Goal: Task Accomplishment & Management: Manage account settings

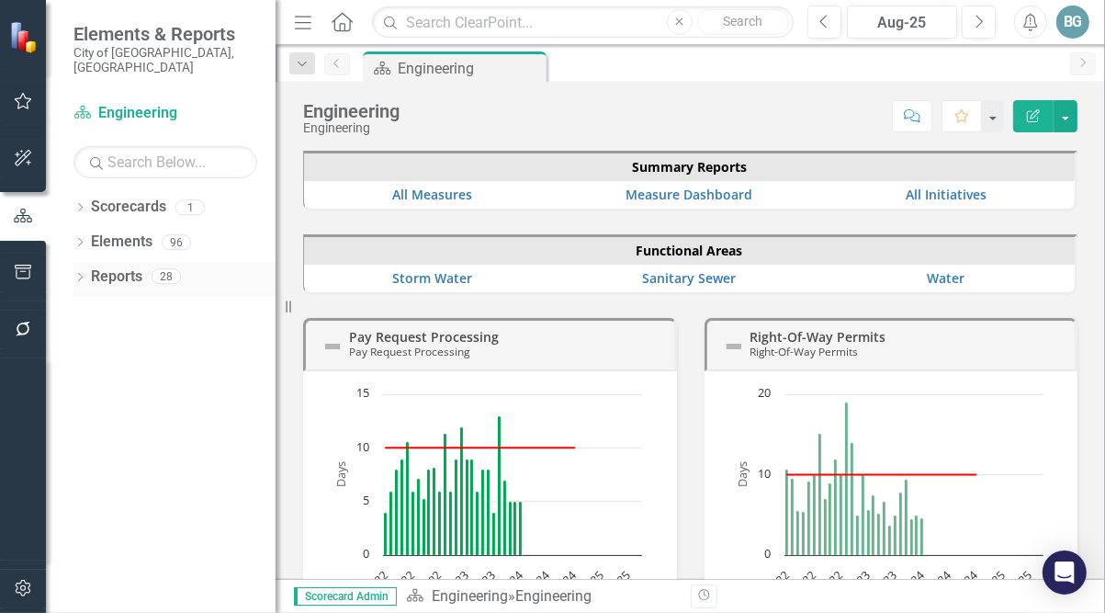
click at [78, 274] on icon "Dropdown" at bounding box center [79, 279] width 13 height 10
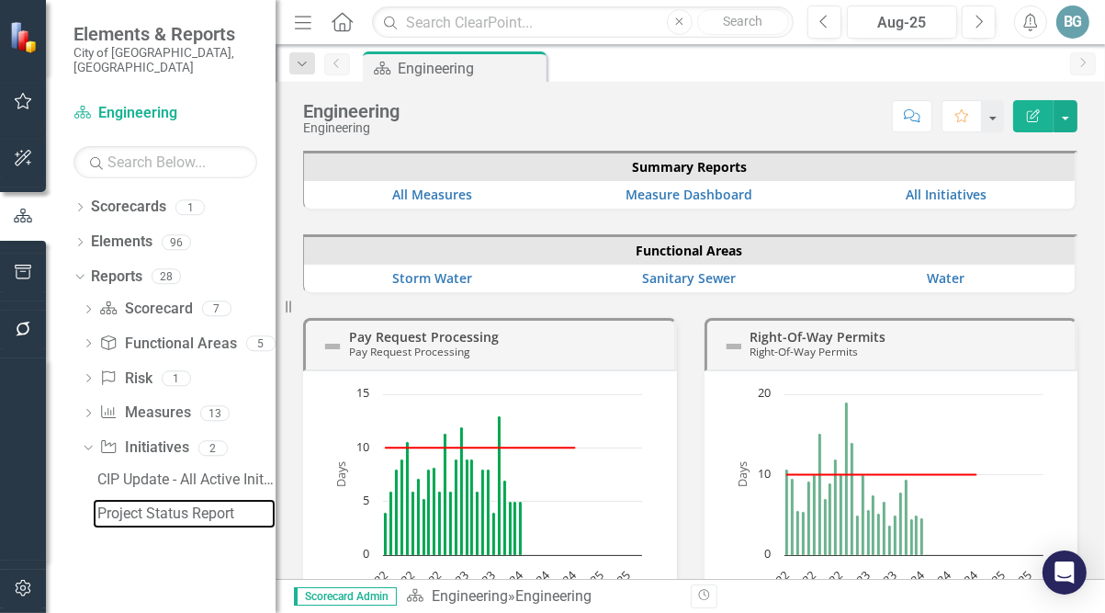
click at [126, 507] on link "Project Status Report" at bounding box center [184, 513] width 183 height 29
click at [130, 505] on div "Project Status Report" at bounding box center [186, 513] width 178 height 17
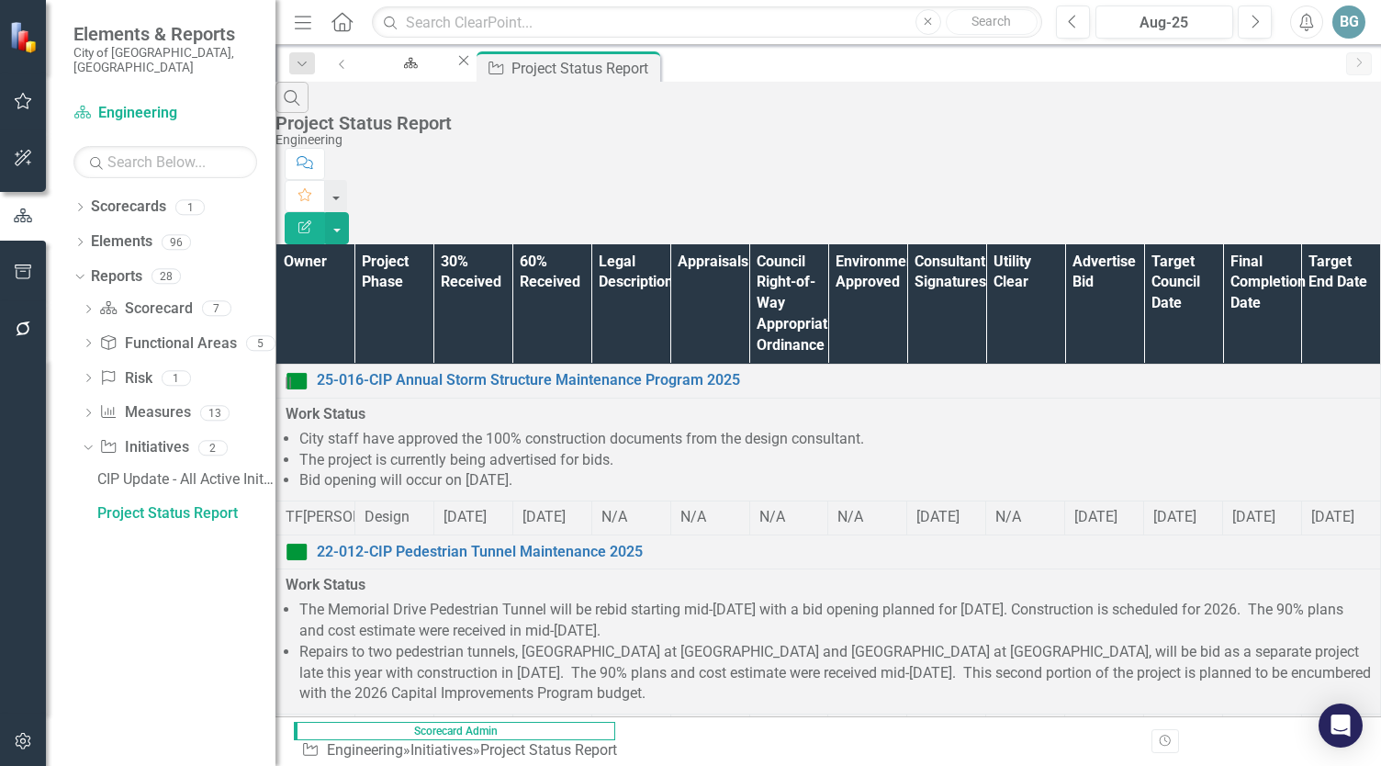
click at [300, 19] on icon "Menu" at bounding box center [303, 21] width 24 height 19
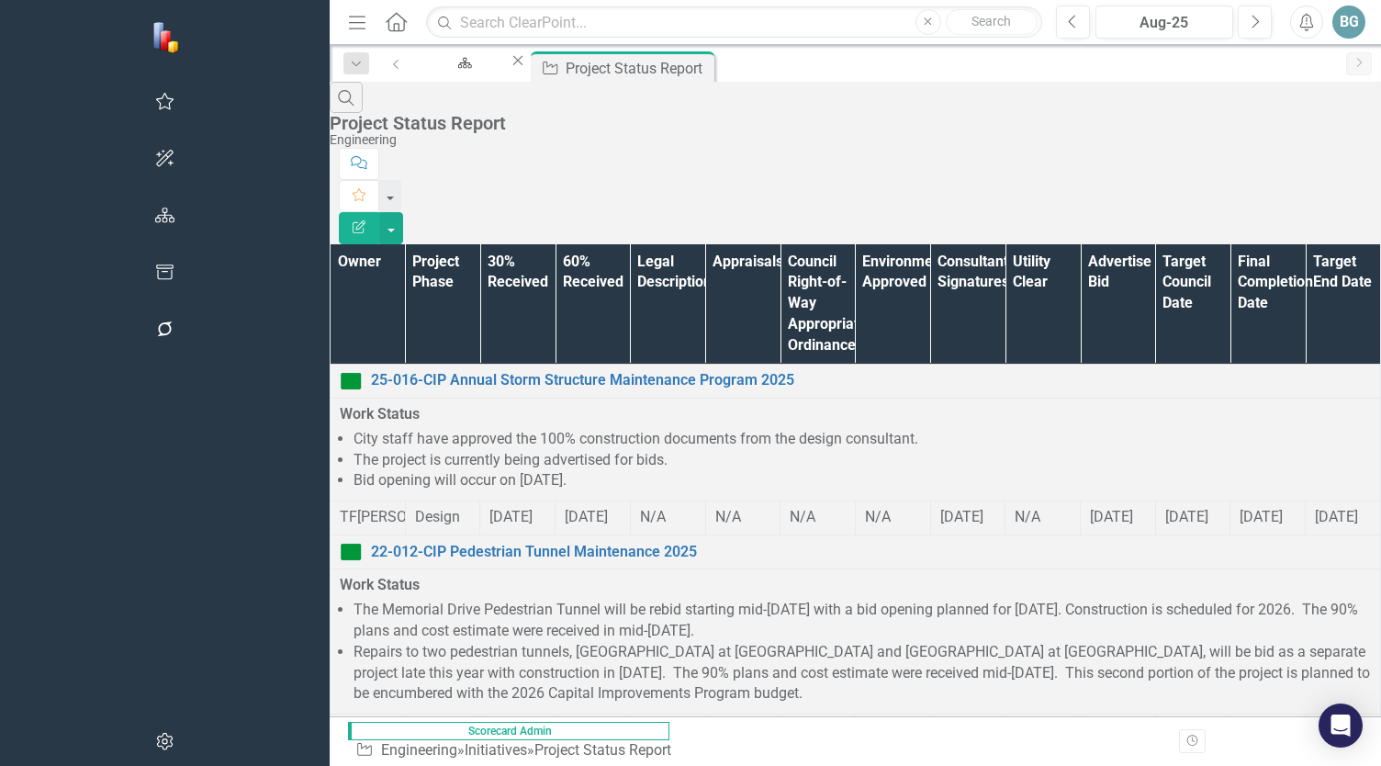
click at [331, 244] on th "Owner" at bounding box center [368, 304] width 75 height 120
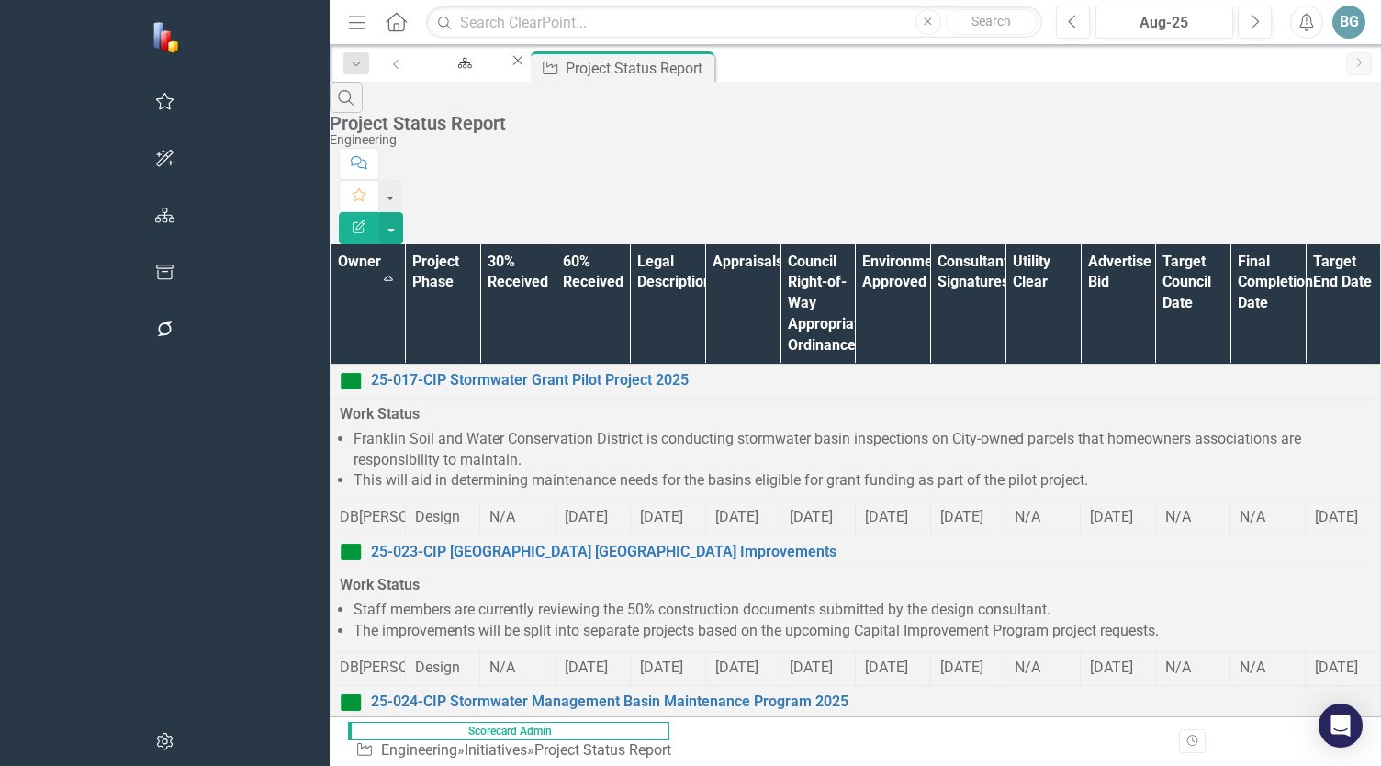
scroll to position [1619, 0]
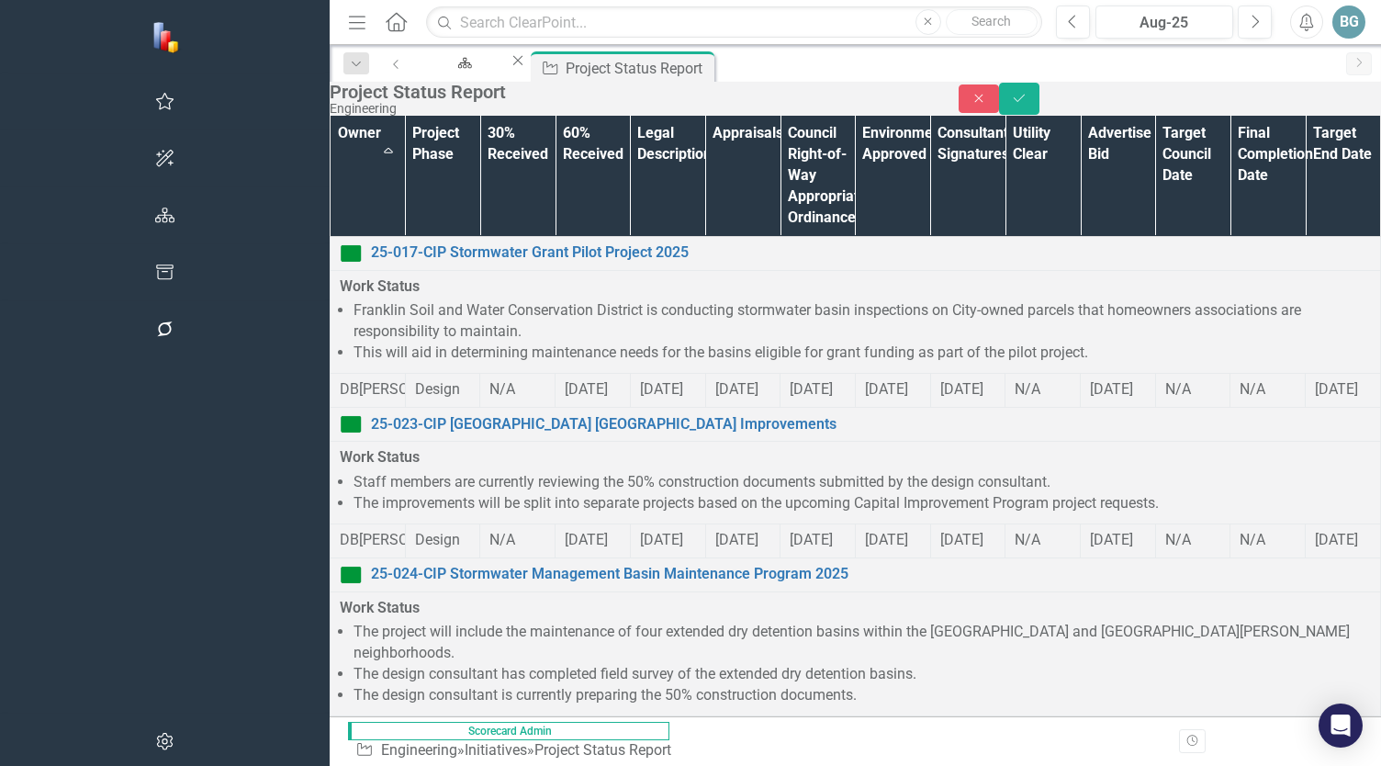
scroll to position [0, 0]
drag, startPoint x: 703, startPoint y: 2317, endPoint x: 384, endPoint y: 2316, distance: 318.7
drag, startPoint x: 628, startPoint y: 2315, endPoint x: 637, endPoint y: 2324, distance: 13.0
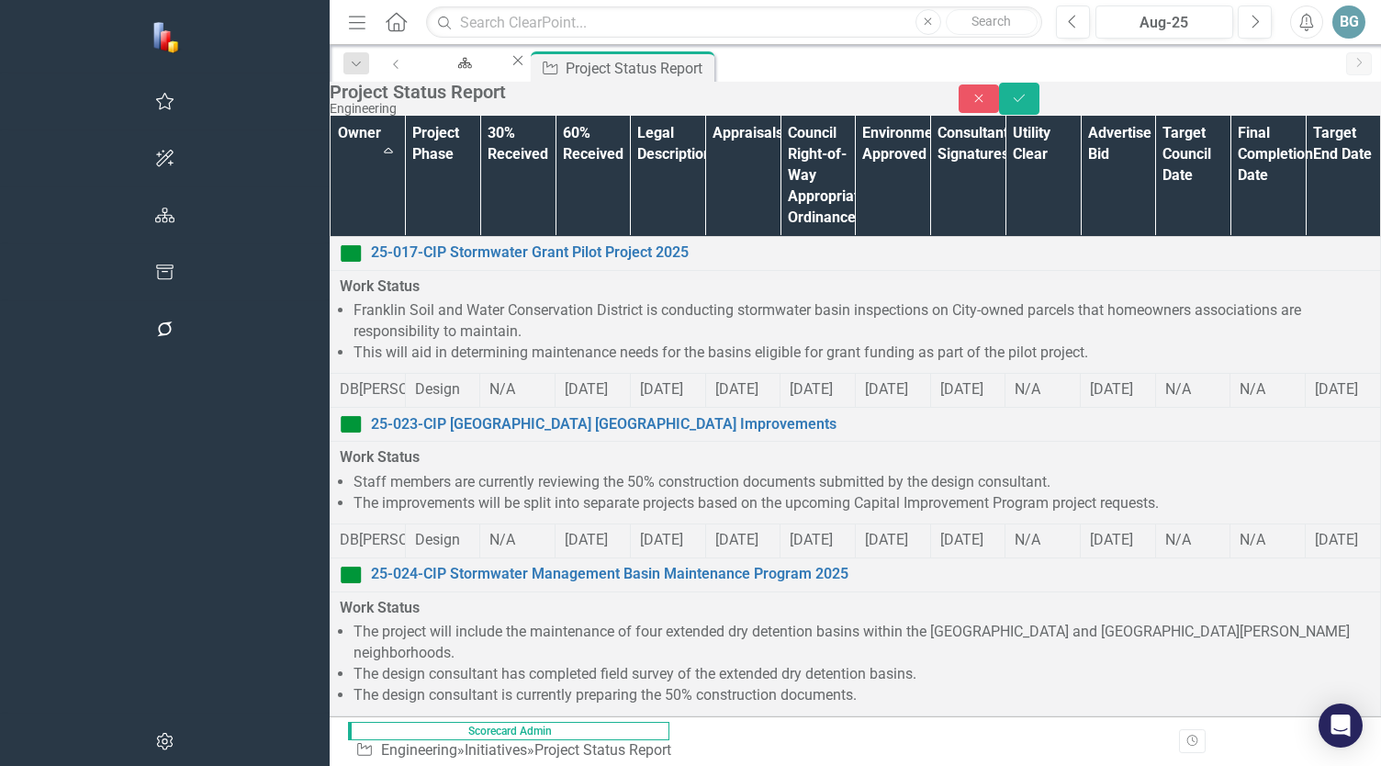
click at [1028, 105] on icon "Save" at bounding box center [1019, 98] width 17 height 13
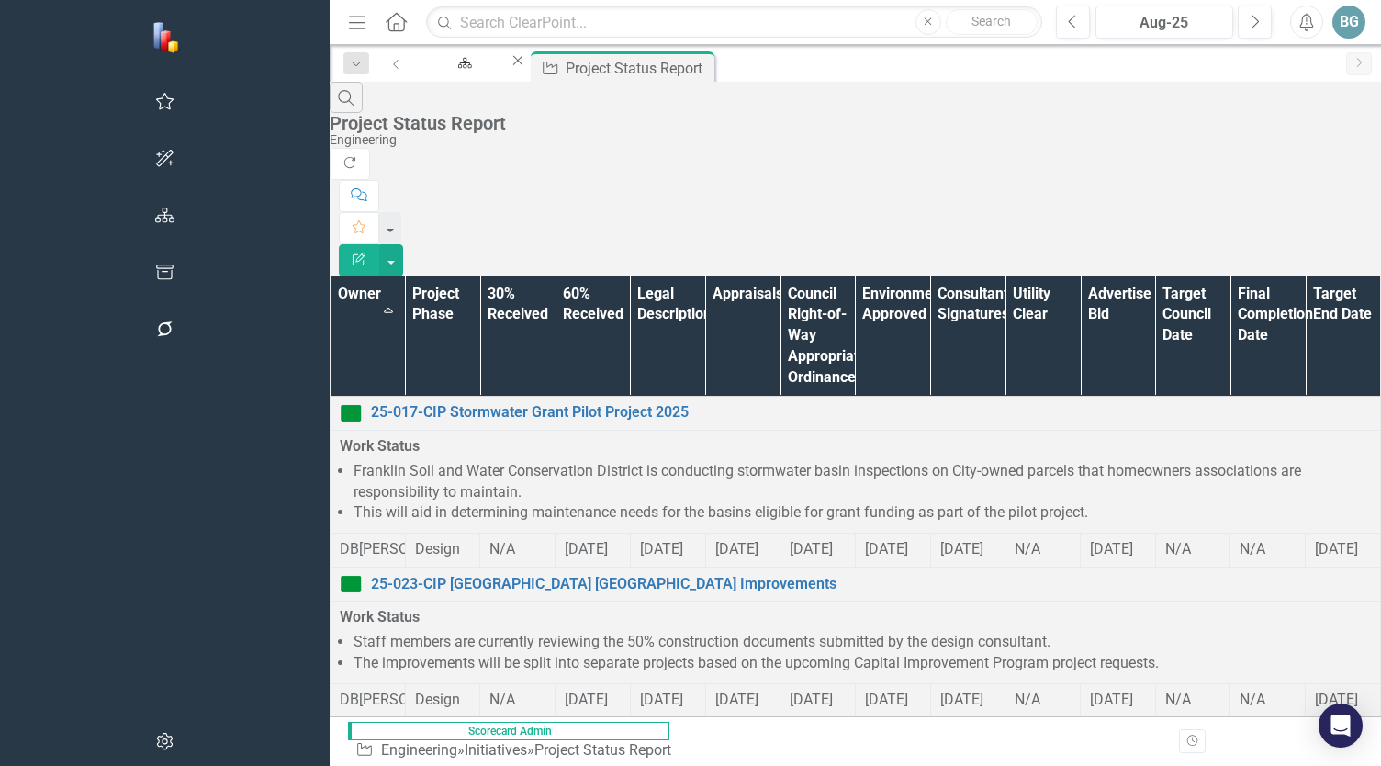
scroll to position [1619, 0]
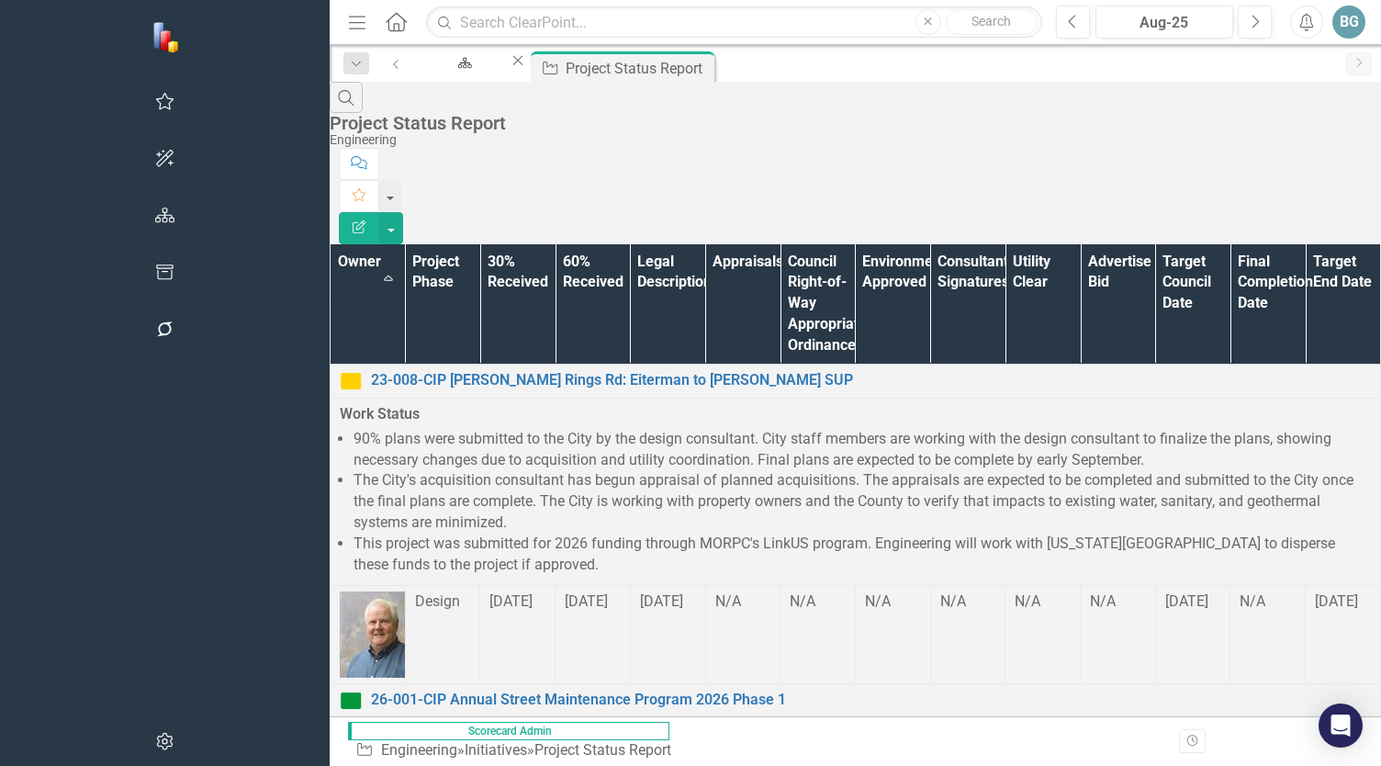
click at [354, 429] on li "90% plans were submitted to the City by the design consultant. City staff membe…" at bounding box center [863, 450] width 1018 height 42
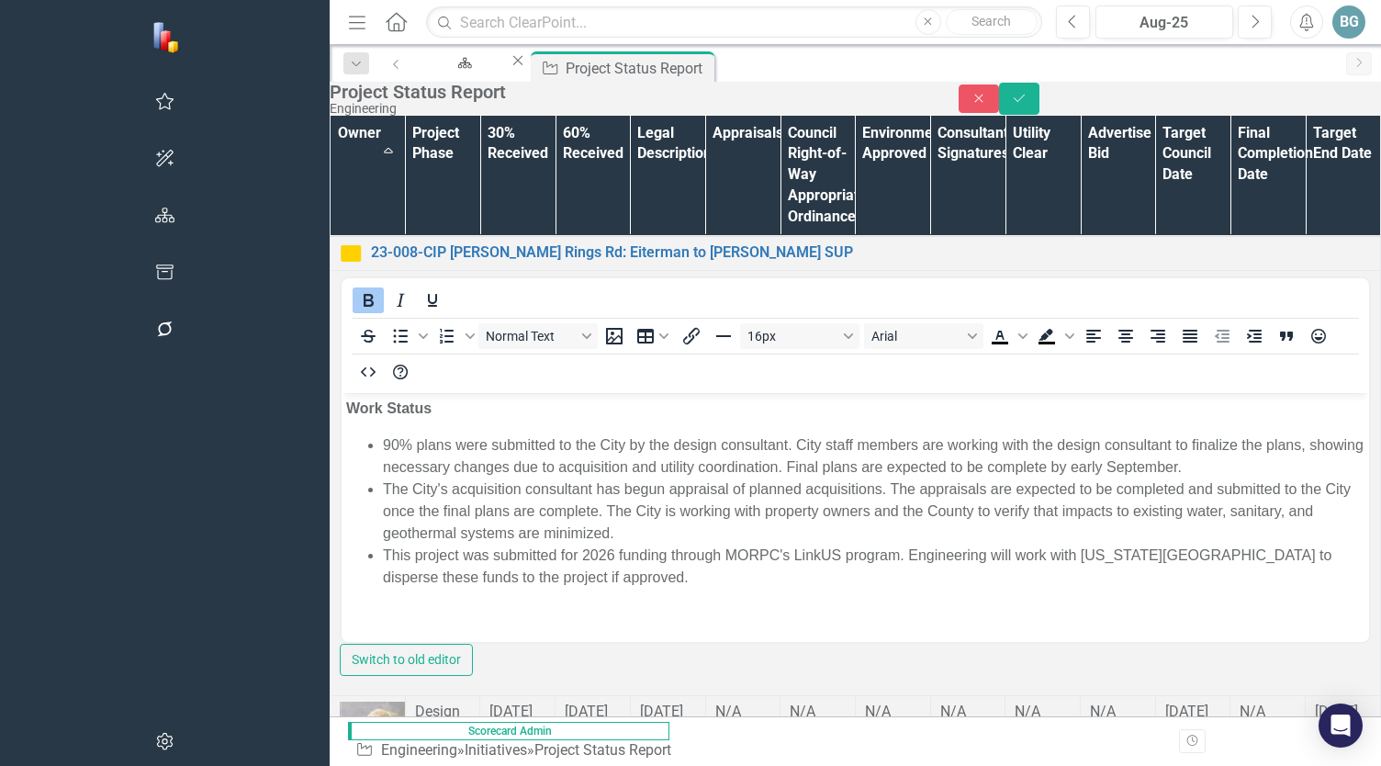
click at [384, 441] on li "90% plans were submitted to the City by the design consultant. City staff membe…" at bounding box center [874, 456] width 982 height 44
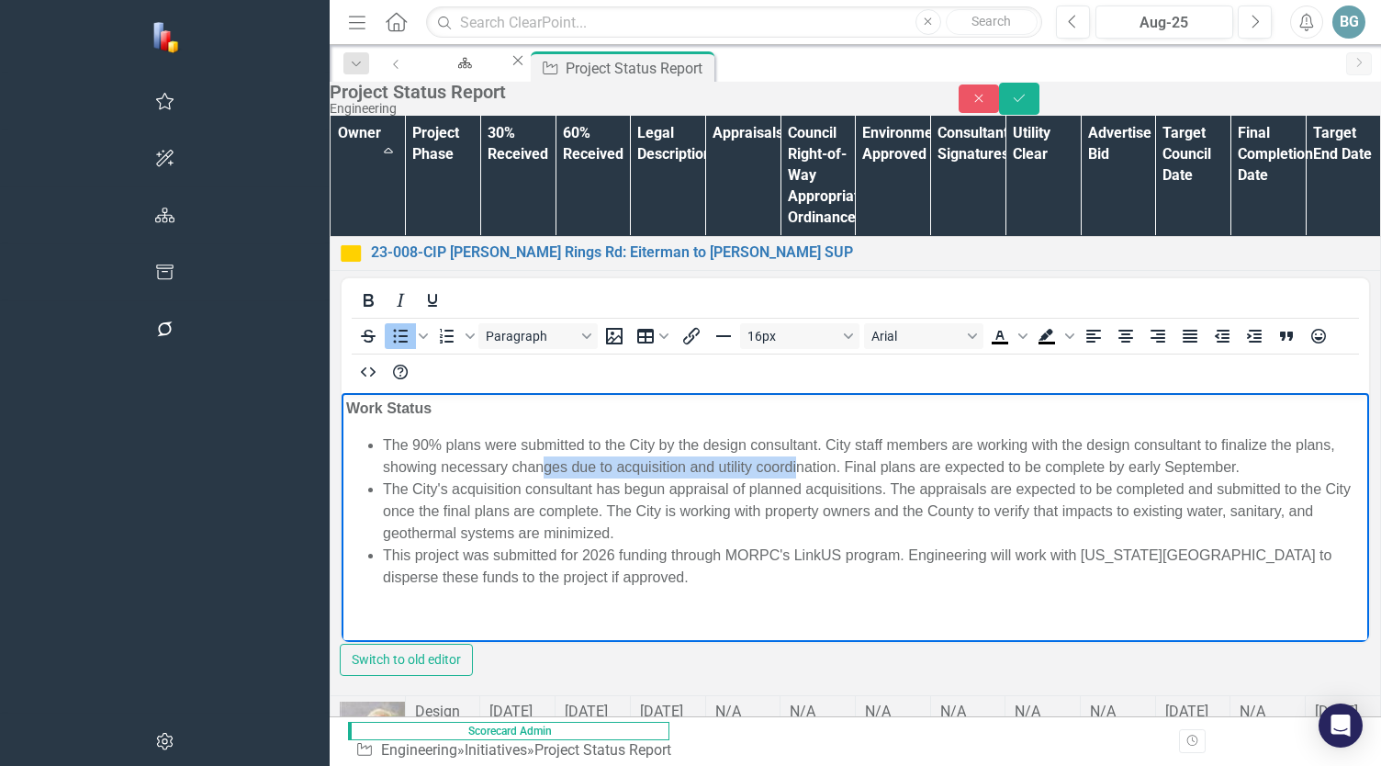
scroll to position [0, 341]
drag, startPoint x: 1496, startPoint y: 447, endPoint x: 1753, endPoint y: 447, distance: 257.2
click at [1104, 447] on html "Work Status The 90% plans were submitted to the City by the design consultant. …" at bounding box center [856, 530] width 1028 height 276
drag, startPoint x: 1688, startPoint y: 468, endPoint x: 702, endPoint y: 468, distance: 986.5
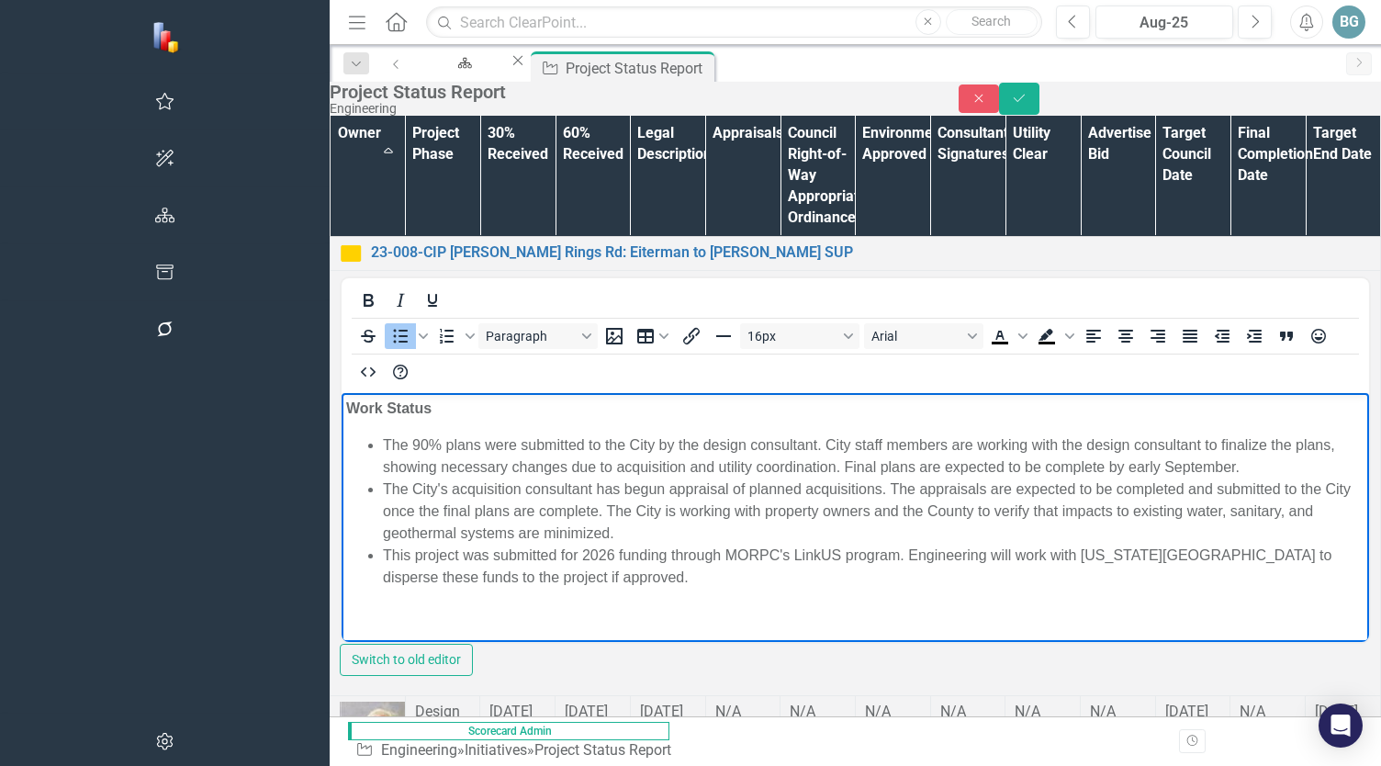
click at [668, 490] on li "The City's acquisition consultant has begun appraisal of planned acquisitions. …" at bounding box center [874, 511] width 982 height 66
click at [729, 490] on li "The City's acquisition consultant has begun appraisal of planned acquisitions. …" at bounding box center [874, 511] width 982 height 66
click at [805, 521] on li "The City's acquisition consultant has begun appraissing of planned acquisitions…" at bounding box center [874, 511] width 982 height 66
click at [812, 485] on li "The City's acquisition consultant has begun appraising of planned acquisitions.…" at bounding box center [874, 511] width 982 height 66
click at [902, 486] on li "The City's acquisition consultant has begun appraising acquisitions. The apprai…" at bounding box center [874, 511] width 982 height 66
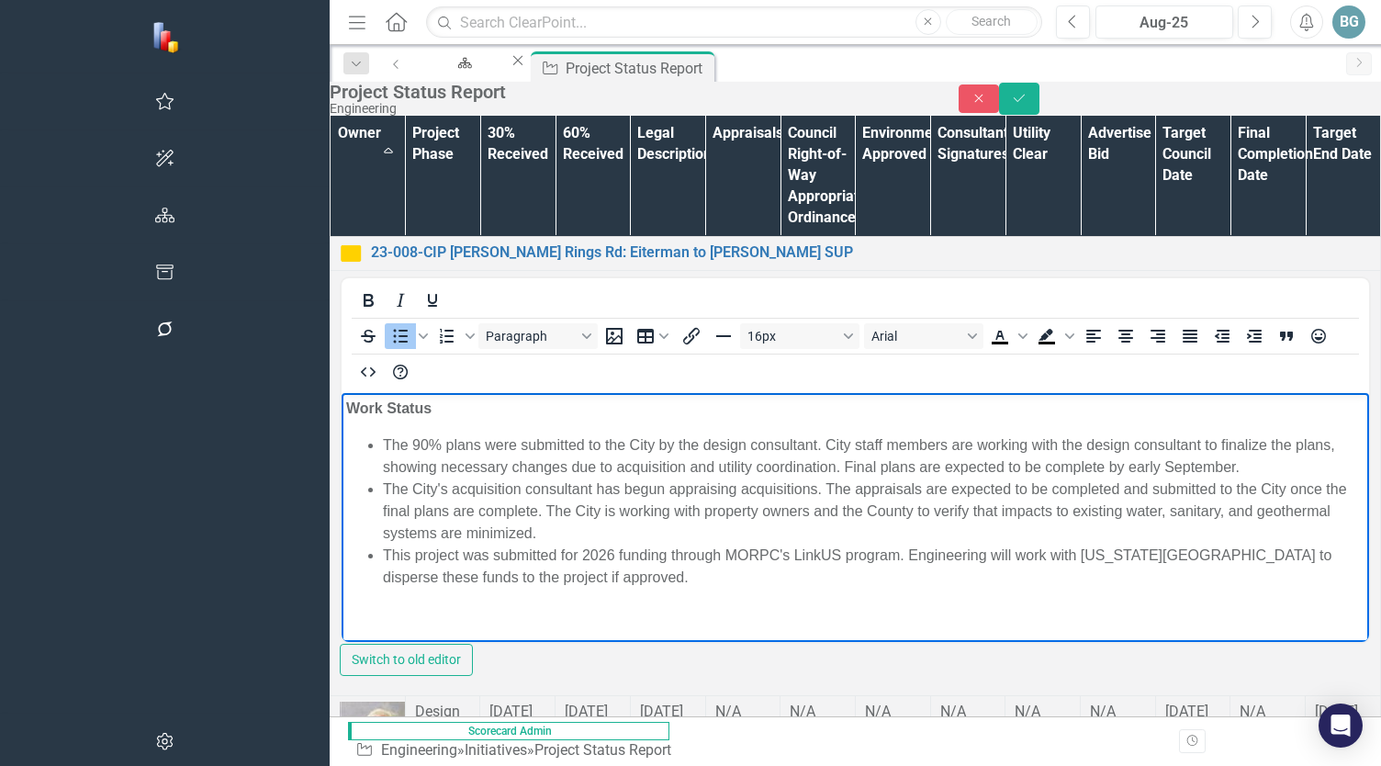
drag, startPoint x: 711, startPoint y: 659, endPoint x: 348, endPoint y: 299, distance: 510.5
click at [987, 105] on icon "Close" at bounding box center [979, 98] width 17 height 13
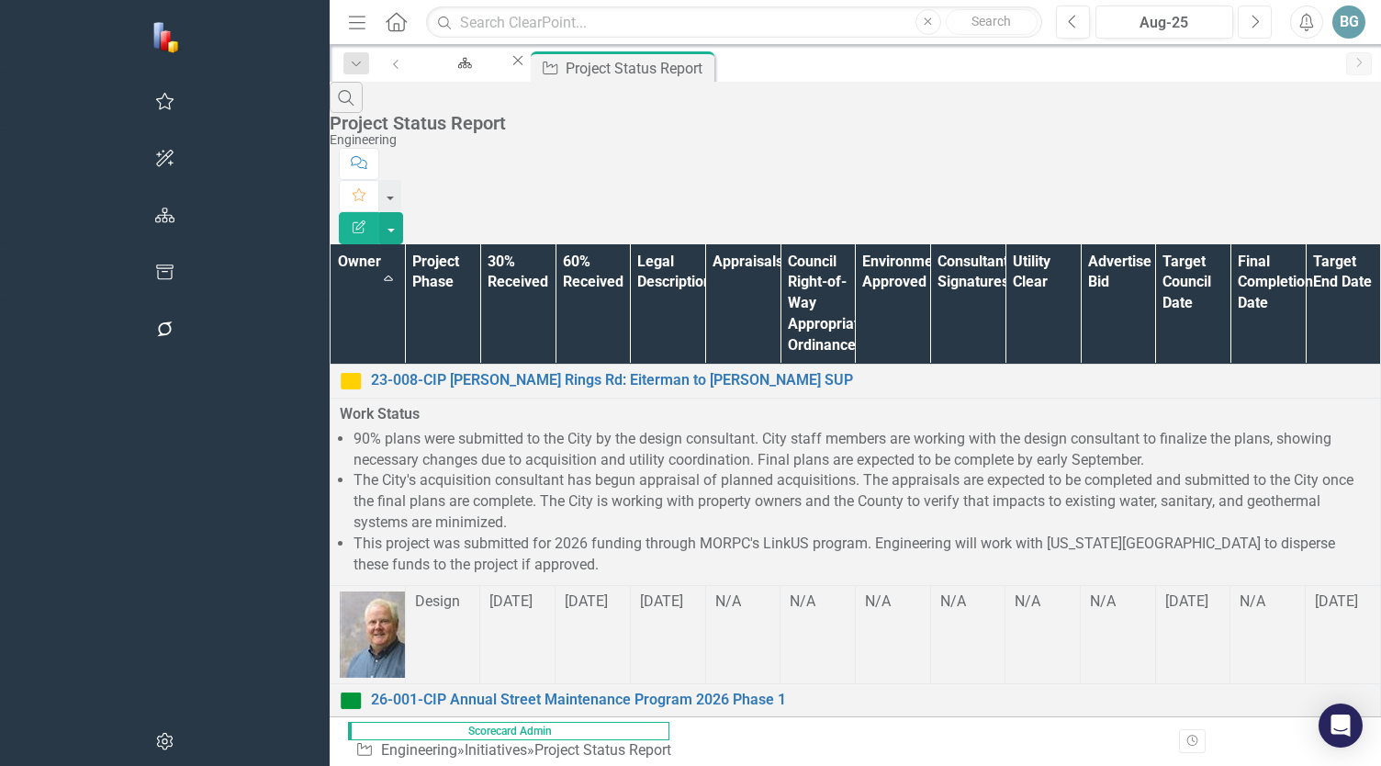
click at [1104, 22] on icon "Next" at bounding box center [1255, 22] width 10 height 17
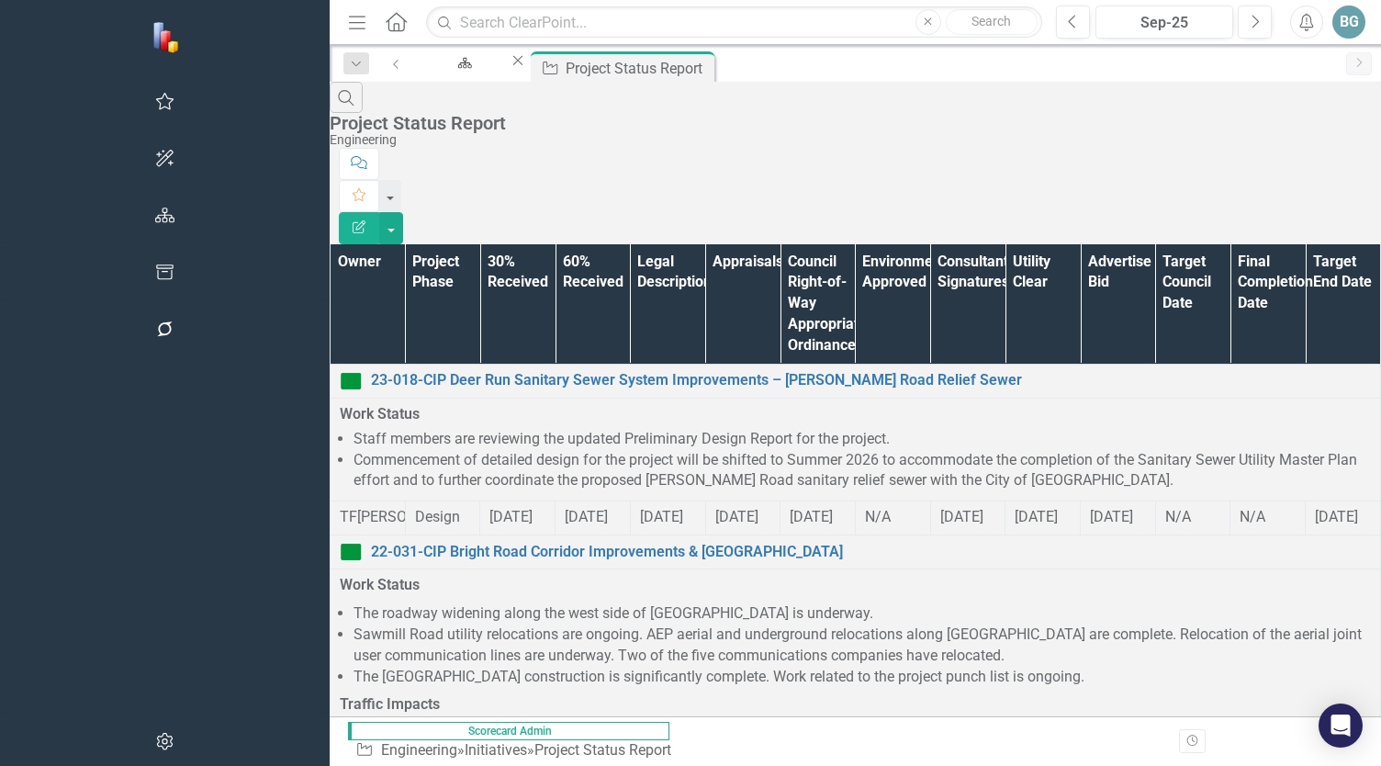
click at [331, 244] on th "Owner" at bounding box center [368, 304] width 75 height 120
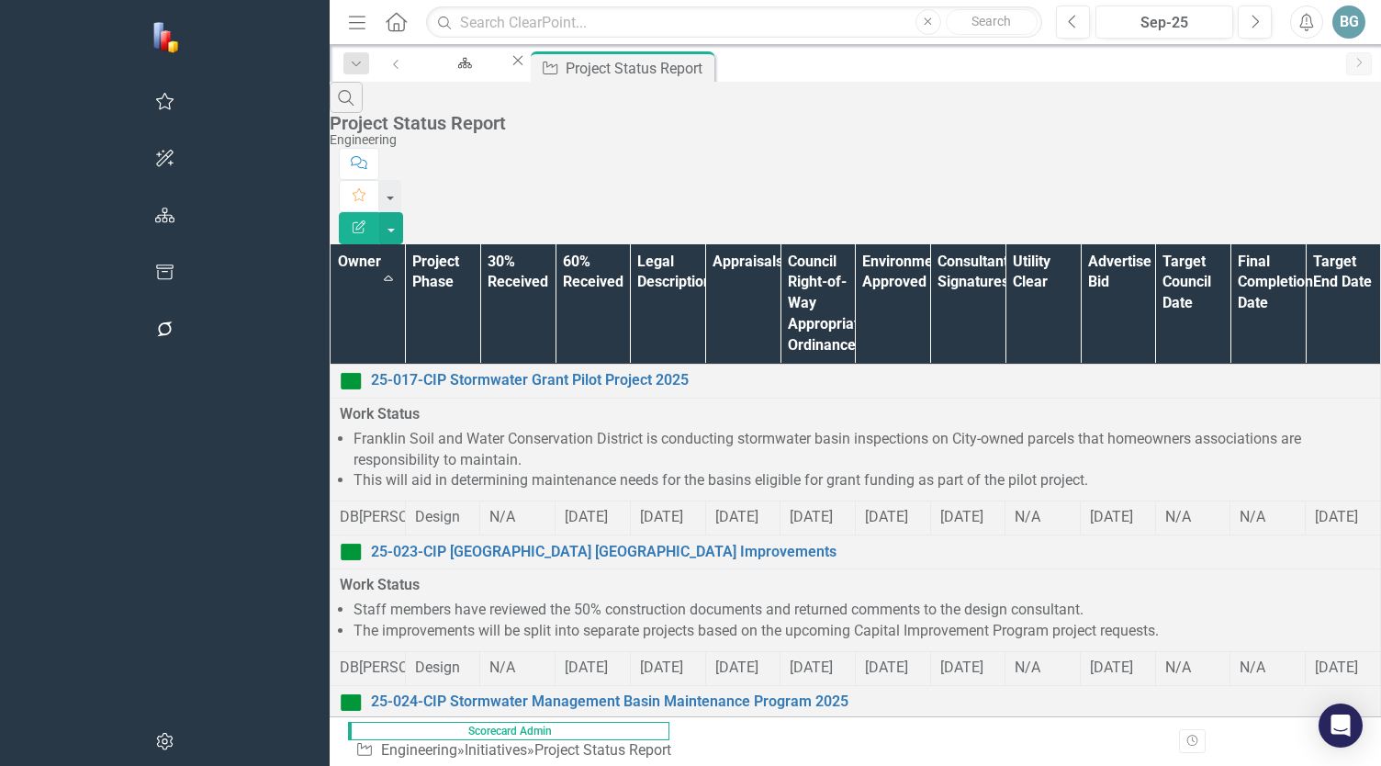
scroll to position [1178, 0]
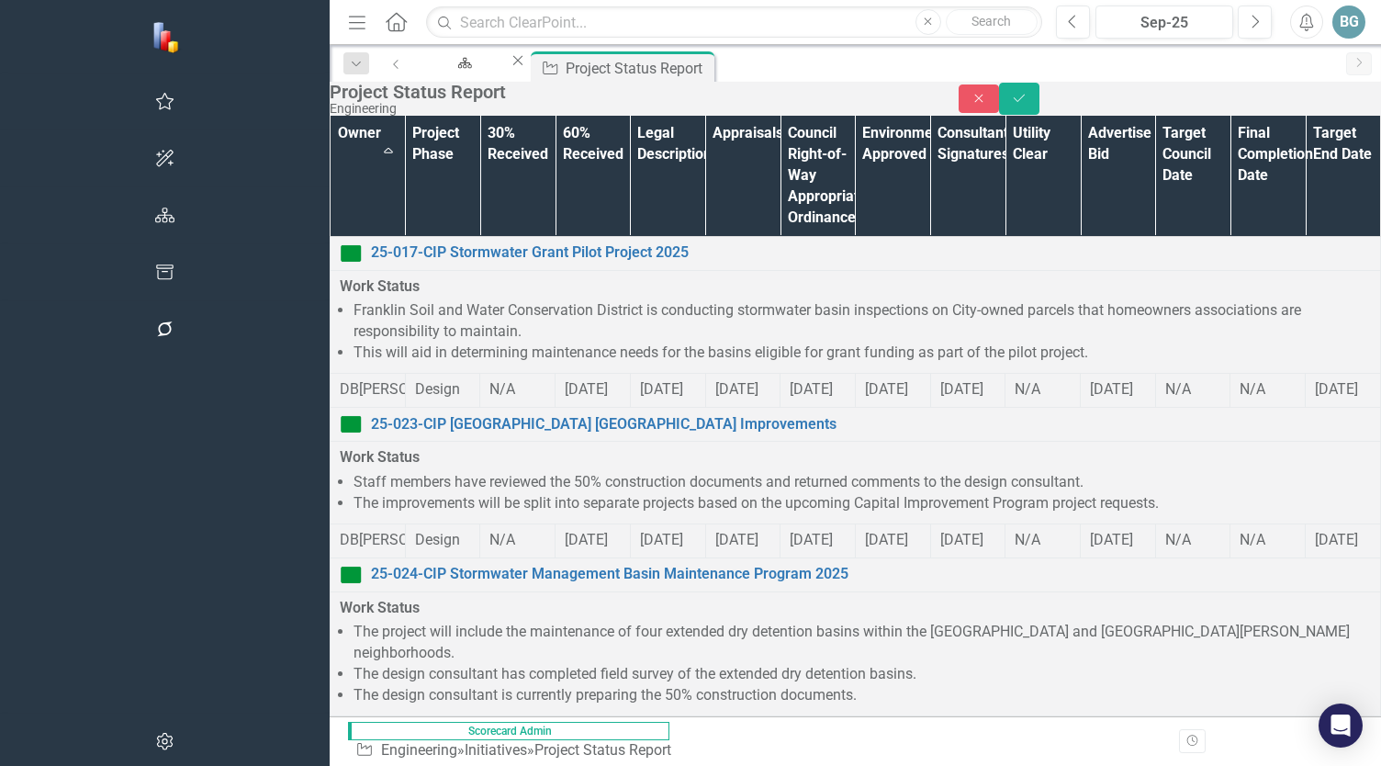
scroll to position [1178, 281]
drag, startPoint x: 1132, startPoint y: 663, endPoint x: 1197, endPoint y: 659, distance: 65.4
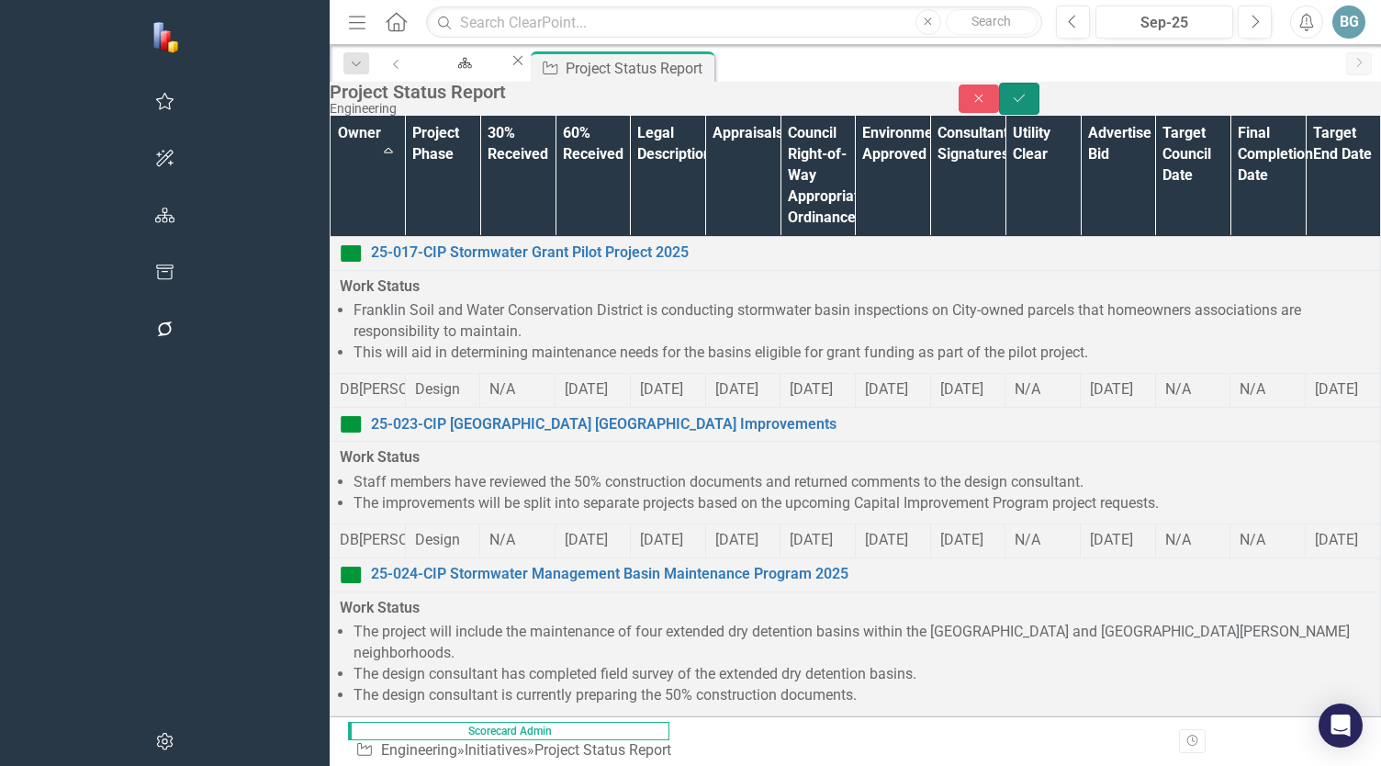
click at [1028, 105] on icon "Save" at bounding box center [1019, 98] width 17 height 13
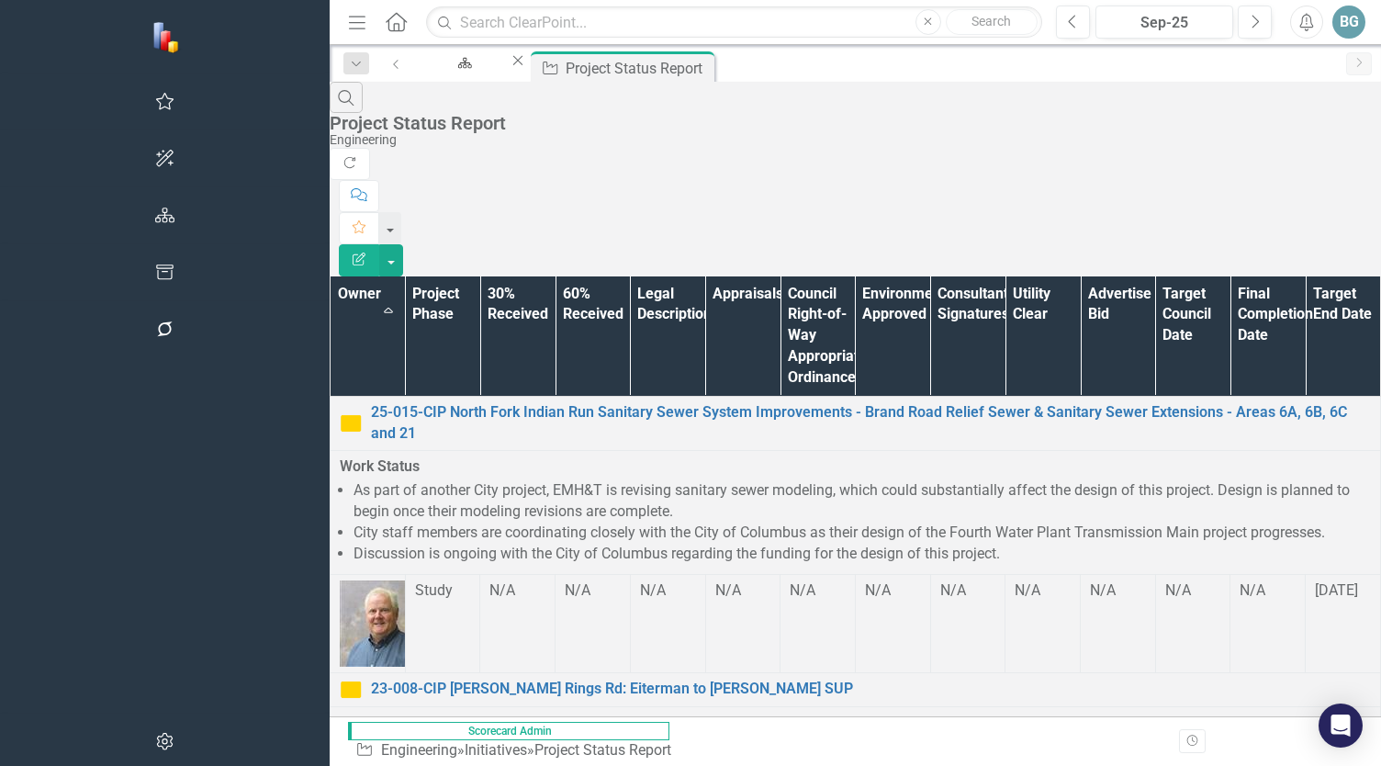
click at [354, 480] on li "As part of another City project, EMH&T is revising sanitary sewer modeling, whi…" at bounding box center [863, 501] width 1018 height 42
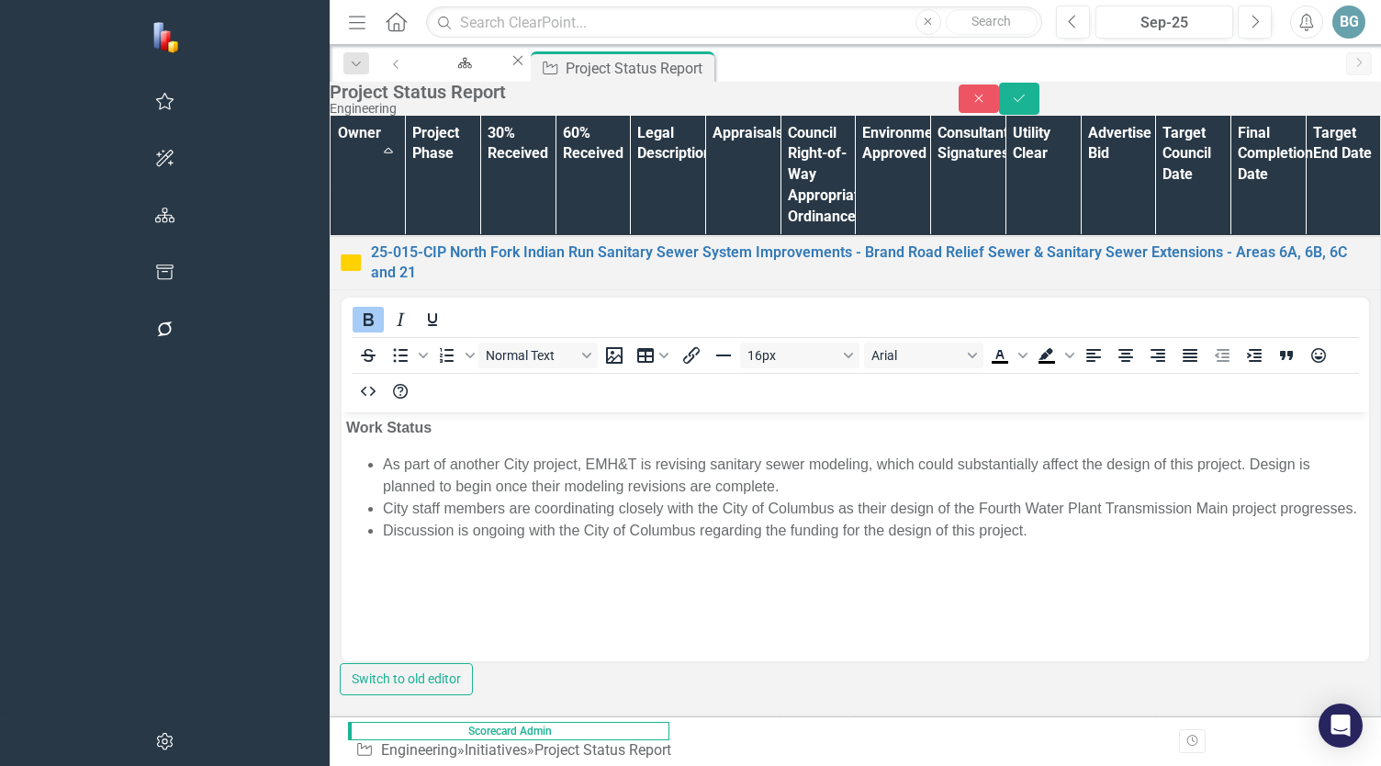
scroll to position [0, 0]
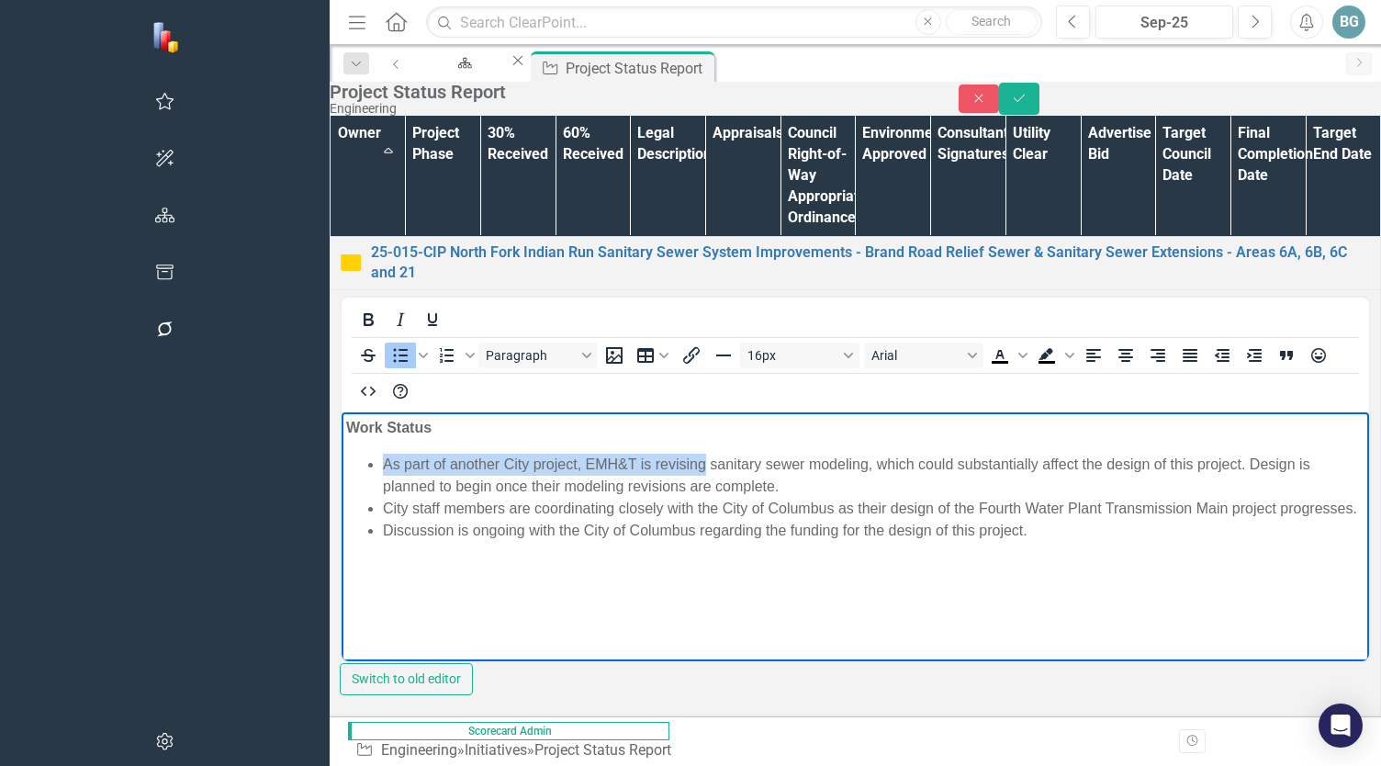
drag, startPoint x: 704, startPoint y: 464, endPoint x: 385, endPoint y: 468, distance: 318.7
click at [385, 468] on li "As part of another City project, EMH&T is revising sanitary sewer modeling, whi…" at bounding box center [874, 476] width 982 height 44
click at [1104, 466] on li "The Citywide sanitary sewer model is being updated, which could substantially a…" at bounding box center [874, 476] width 982 height 44
click at [1104, 498] on li "City staff members are coordinating closely with the City of Columbus as their …" at bounding box center [874, 509] width 982 height 22
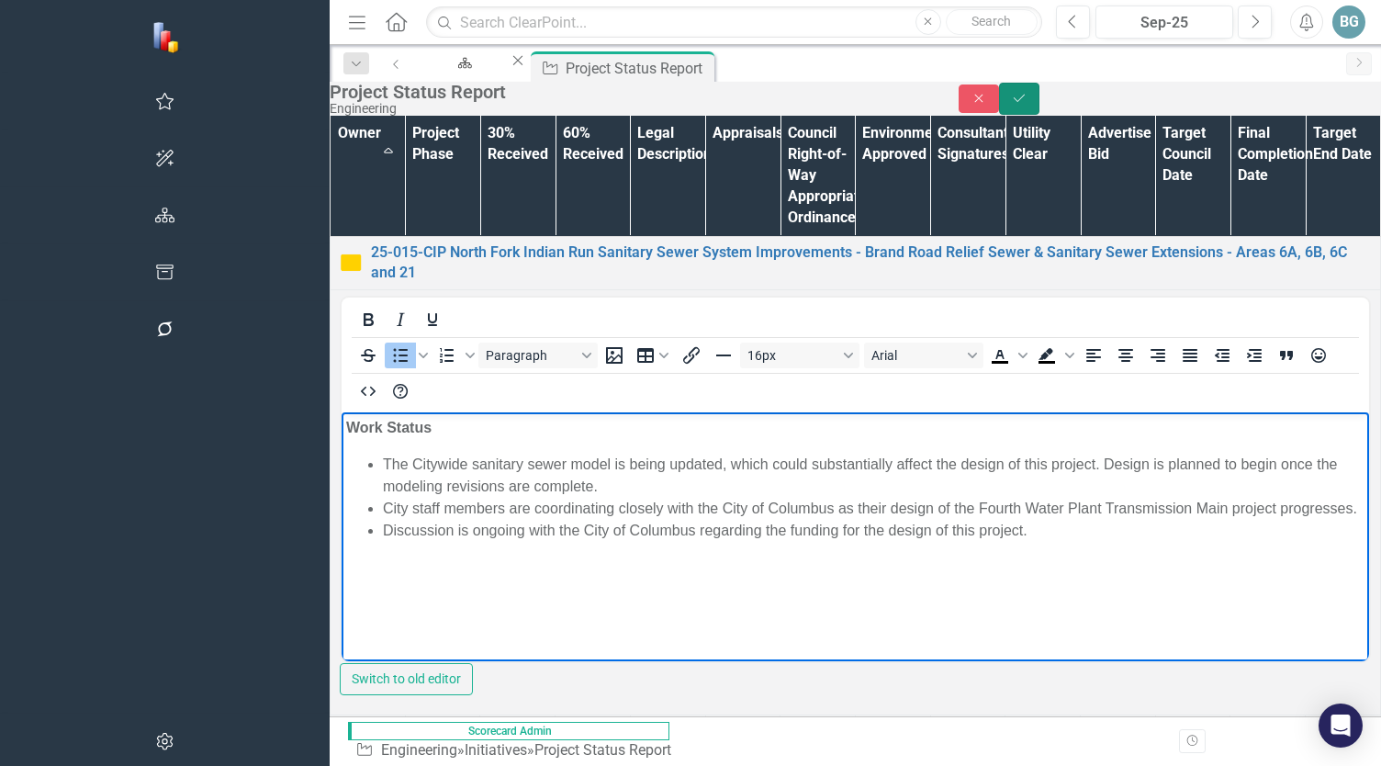
click at [1040, 115] on button "Save" at bounding box center [1019, 99] width 40 height 32
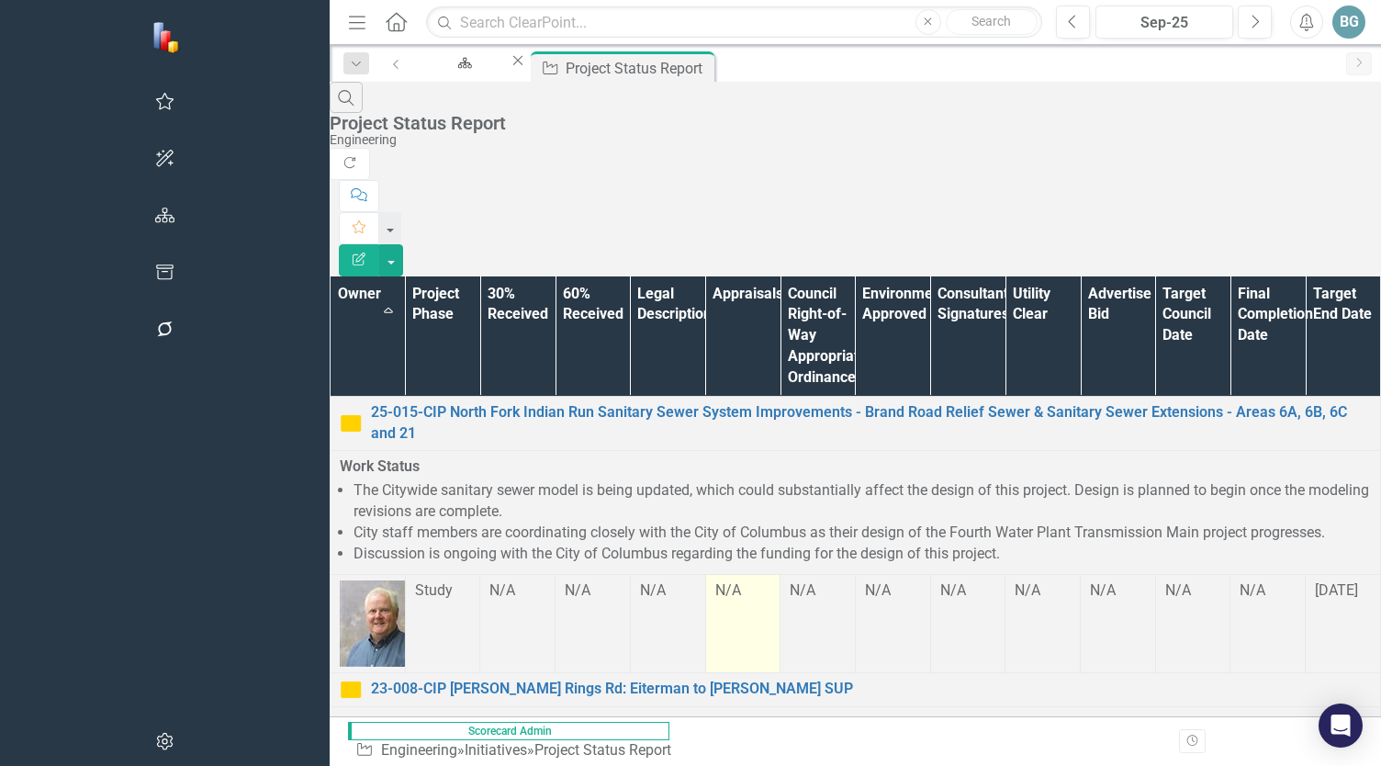
scroll to position [367, 0]
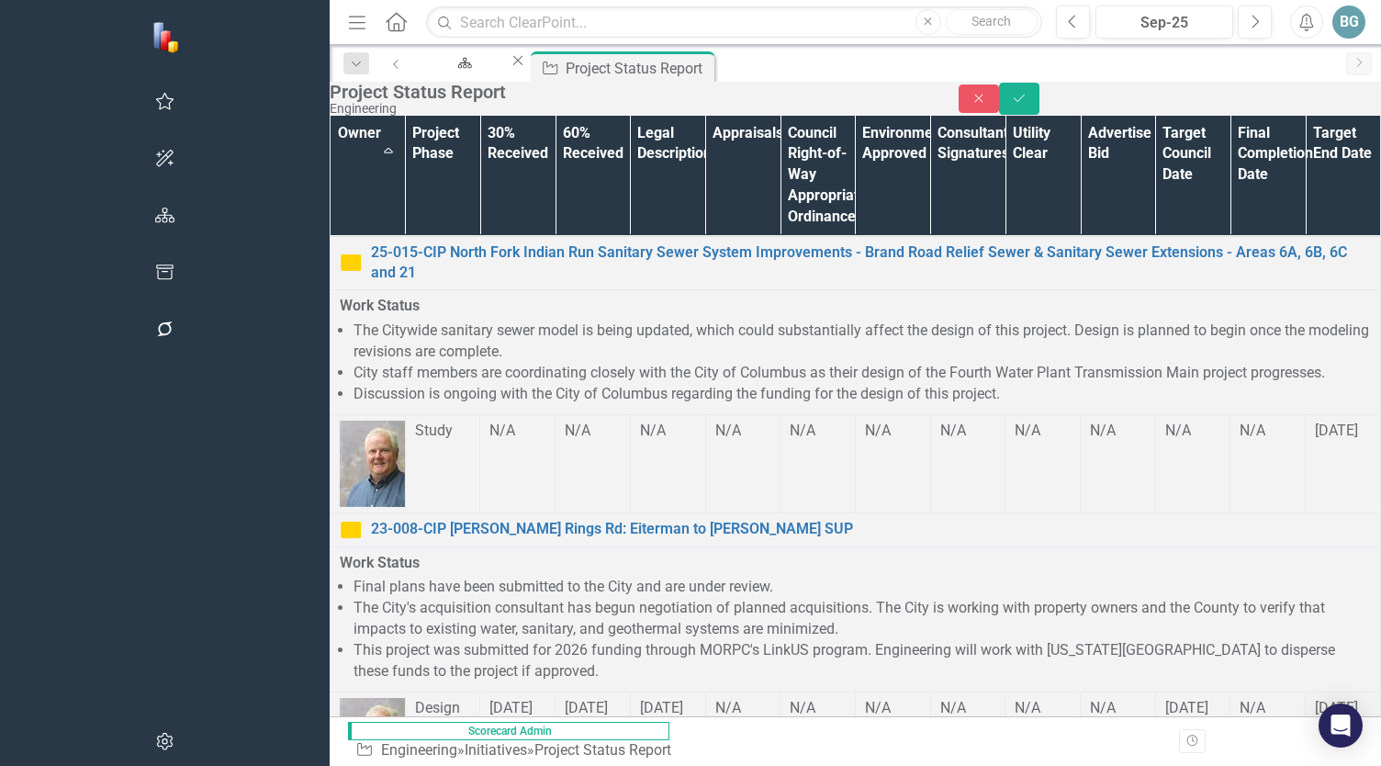
scroll to position [0, 0]
drag, startPoint x: 920, startPoint y: 998, endPoint x: 981, endPoint y: 999, distance: 60.7
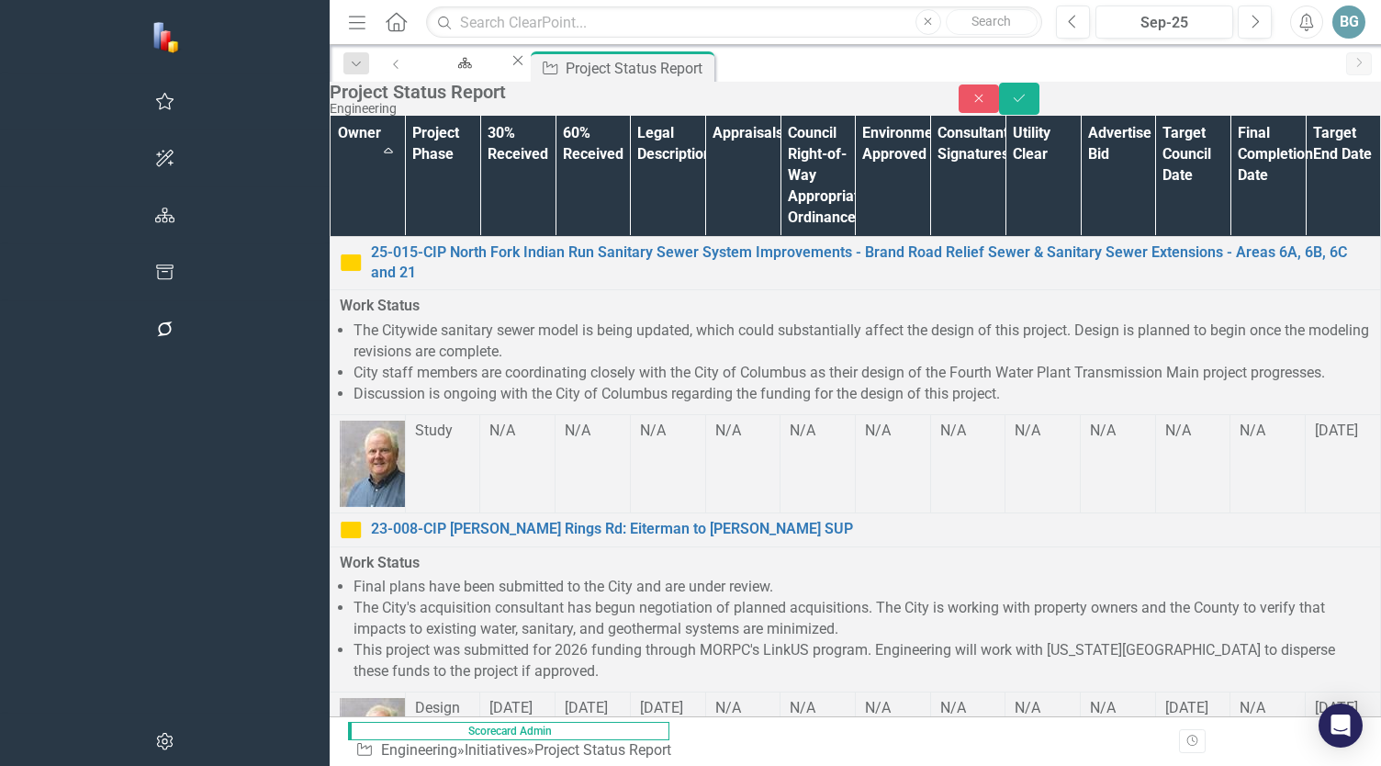
drag, startPoint x: 1407, startPoint y: 1041, endPoint x: 1413, endPoint y: 1049, distance: 9.9
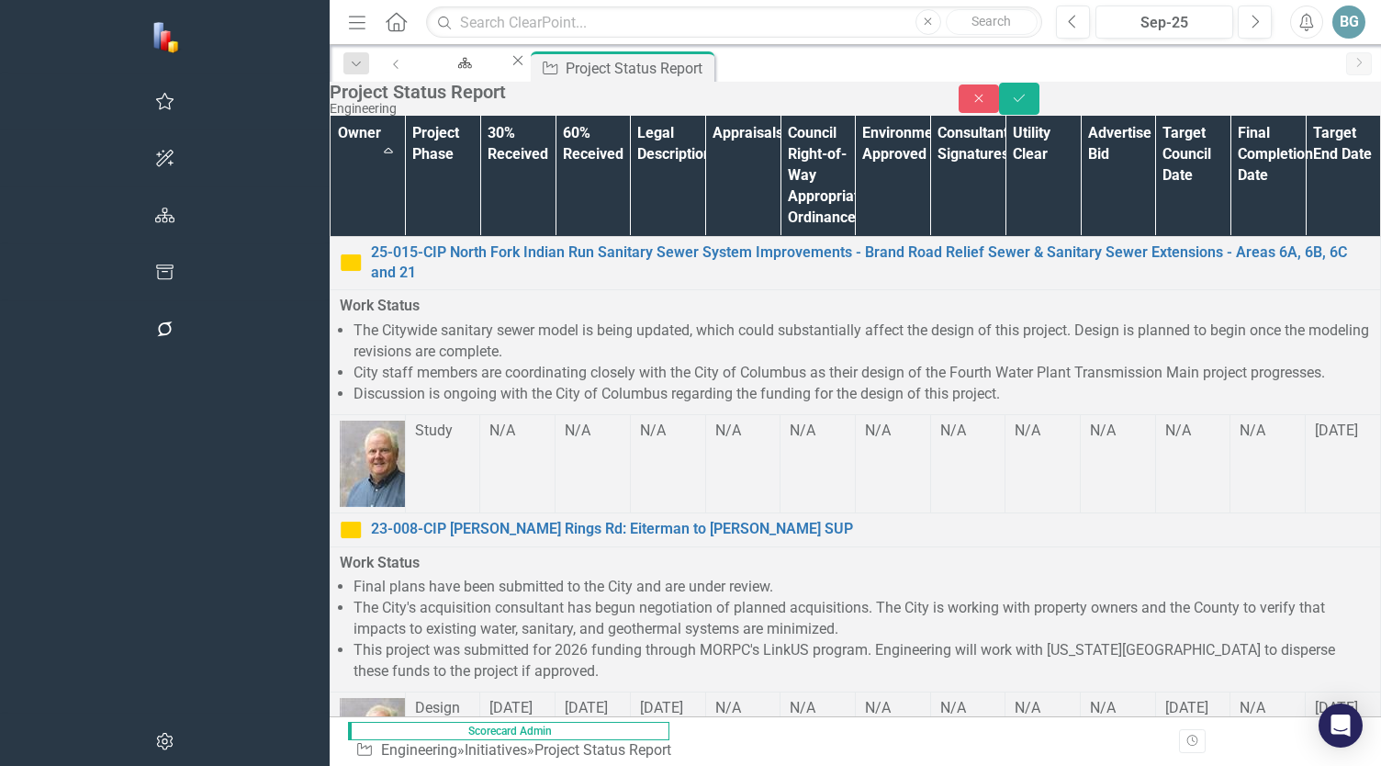
scroll to position [367, 341]
drag, startPoint x: 742, startPoint y: 653, endPoint x: 1373, endPoint y: 204, distance: 774.6
drag, startPoint x: 687, startPoint y: 651, endPoint x: 324, endPoint y: 305, distance: 501.5
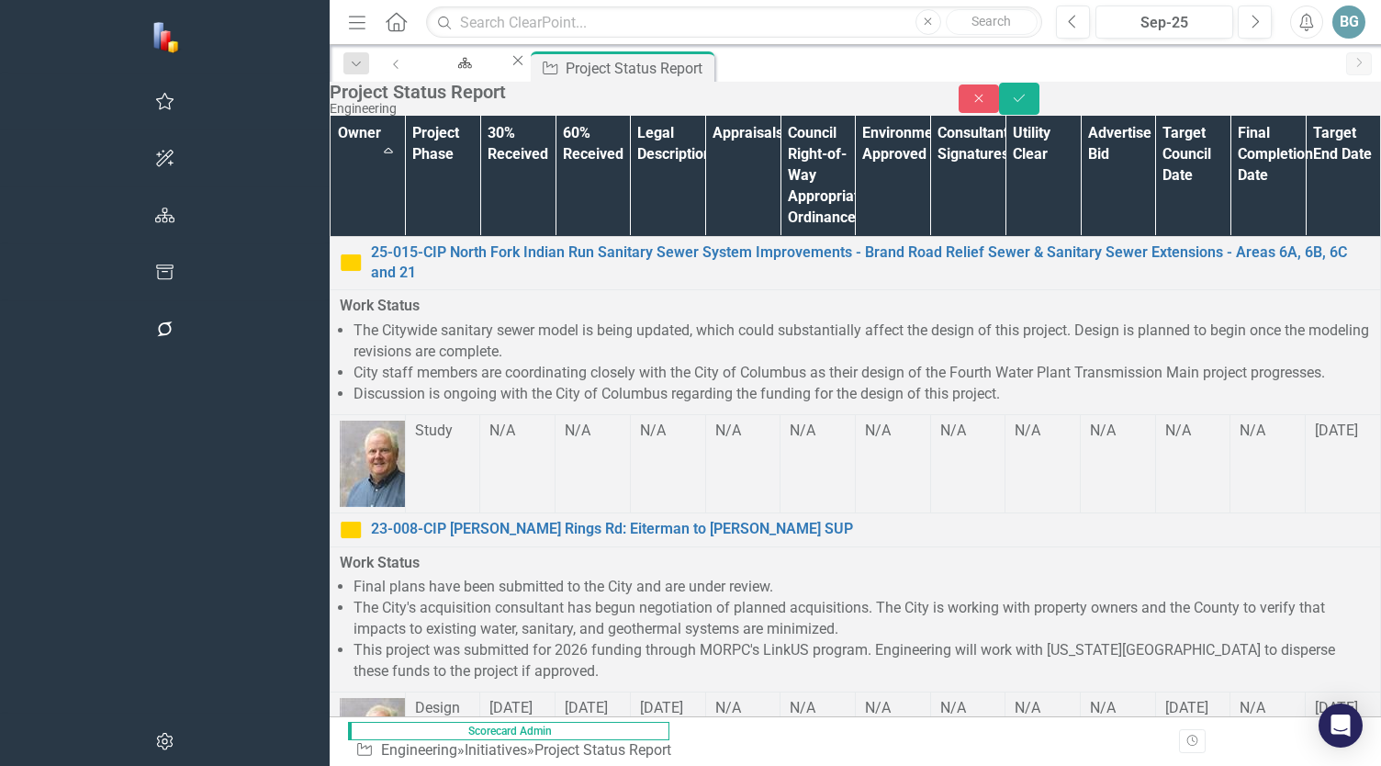
scroll to position [2432, 0]
drag, startPoint x: 894, startPoint y: 3309, endPoint x: 975, endPoint y: 3320, distance: 81.7
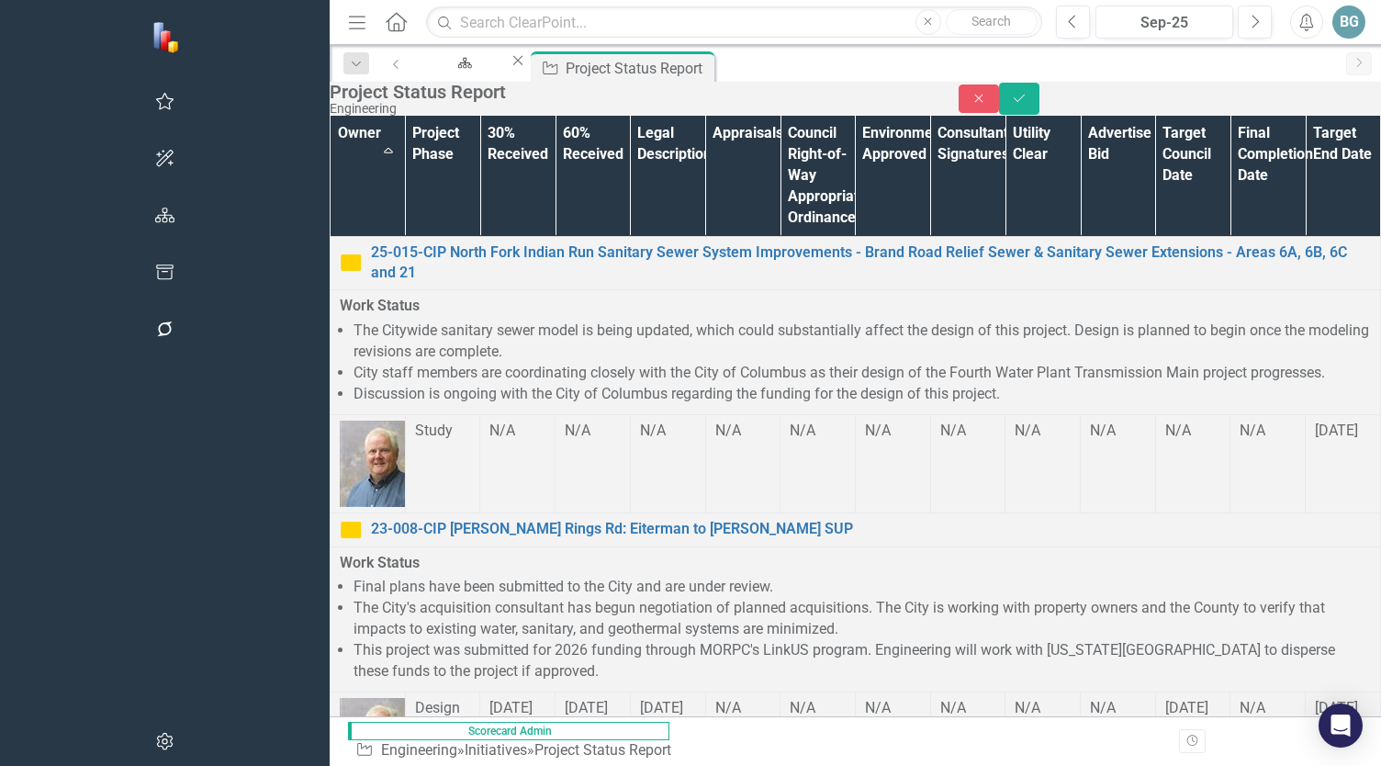
click at [1028, 105] on icon "Save" at bounding box center [1019, 98] width 17 height 13
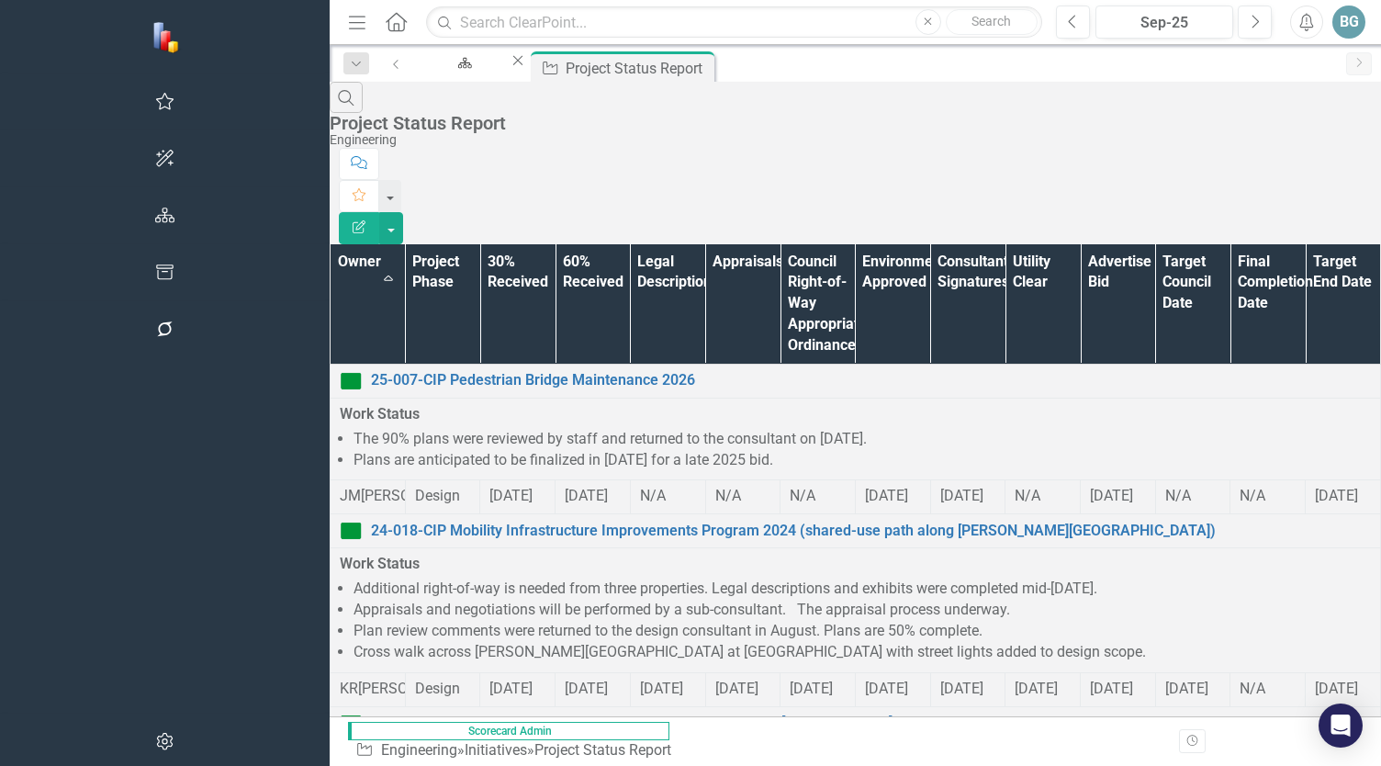
scroll to position [0, 0]
click at [514, 612] on li "Plan review comments were returned to the design consultant in August. Plans ar…" at bounding box center [863, 631] width 1018 height 21
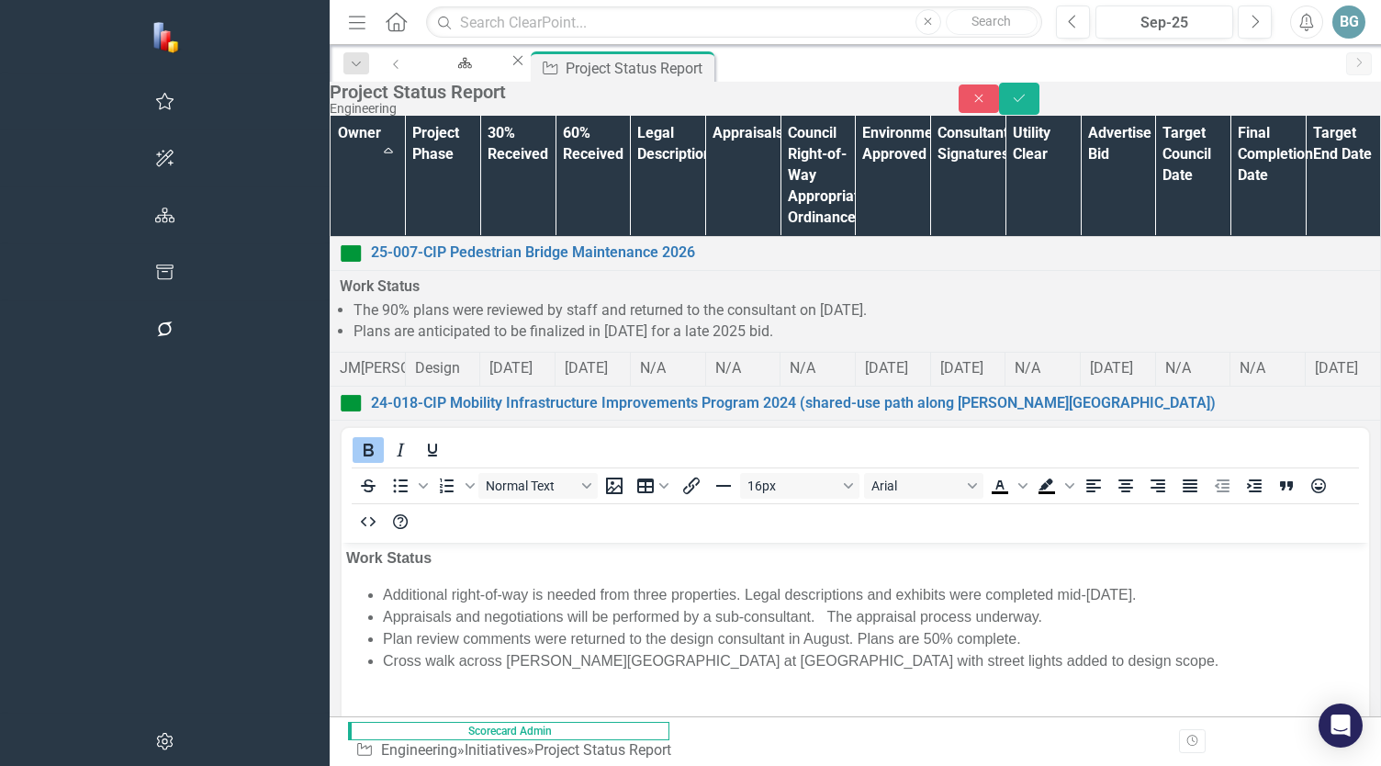
click at [867, 612] on li "Cross walk across [PERSON_NAME][GEOGRAPHIC_DATA] at [GEOGRAPHIC_DATA] with stre…" at bounding box center [874, 661] width 982 height 22
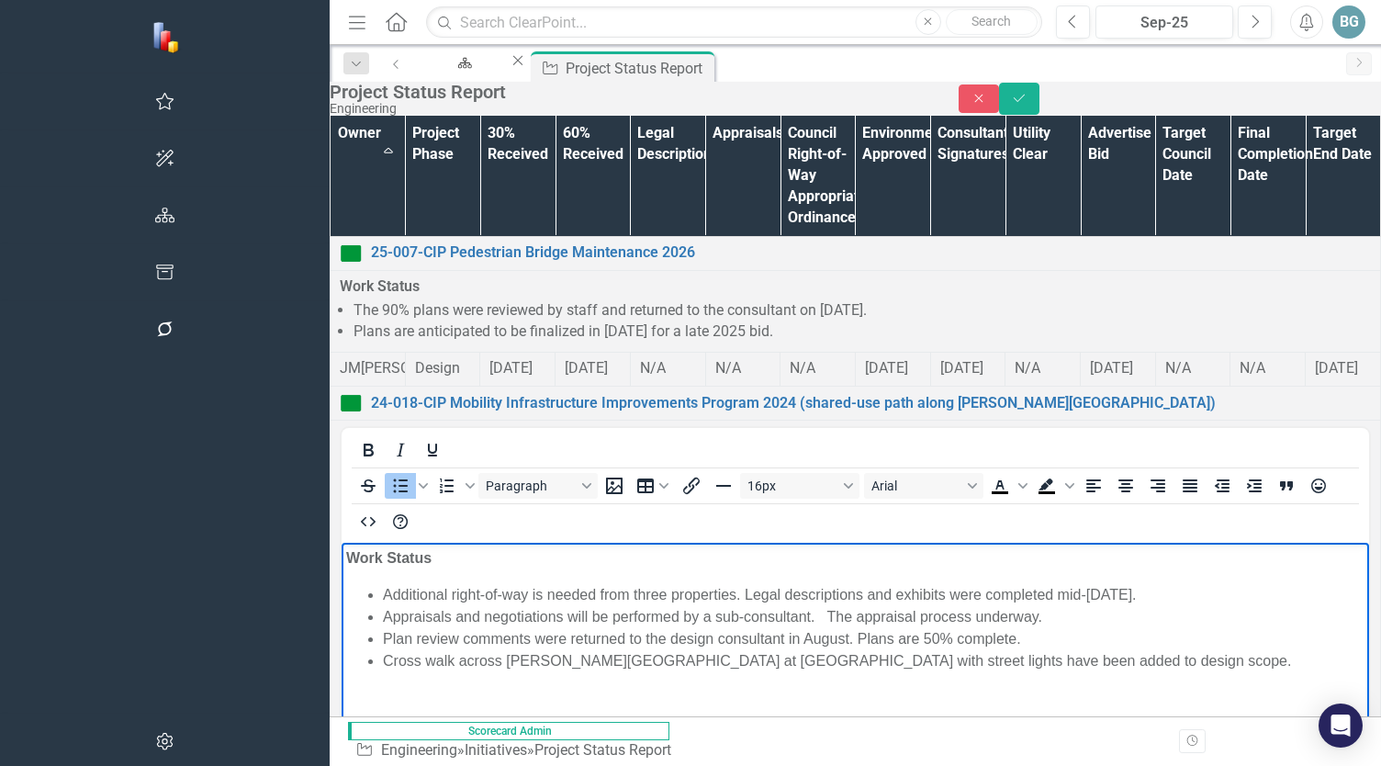
click at [1001, 612] on li "Cross walk across [PERSON_NAME][GEOGRAPHIC_DATA] at [GEOGRAPHIC_DATA] with stre…" at bounding box center [874, 661] width 982 height 22
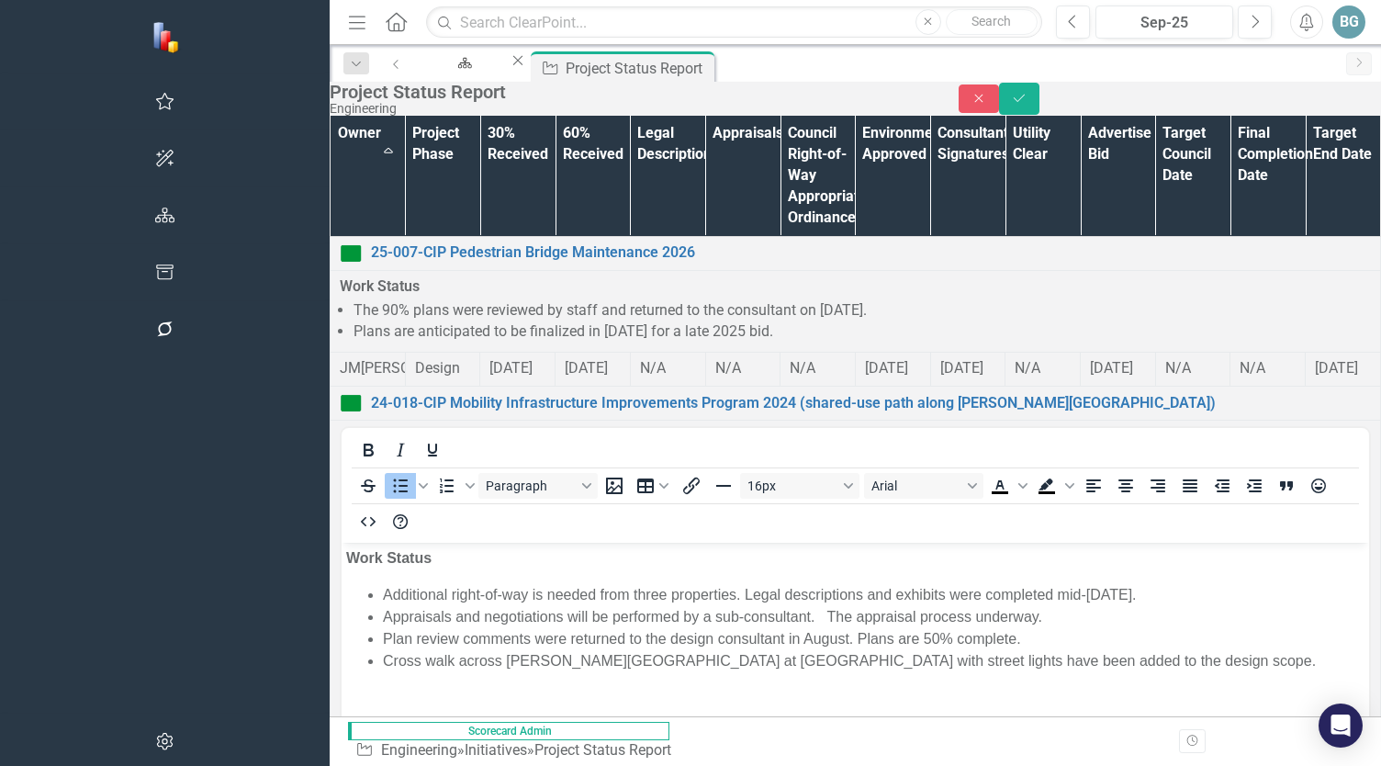
scroll to position [1317, 0]
drag, startPoint x: 1290, startPoint y: 1794, endPoint x: 371, endPoint y: 2183, distance: 997.7
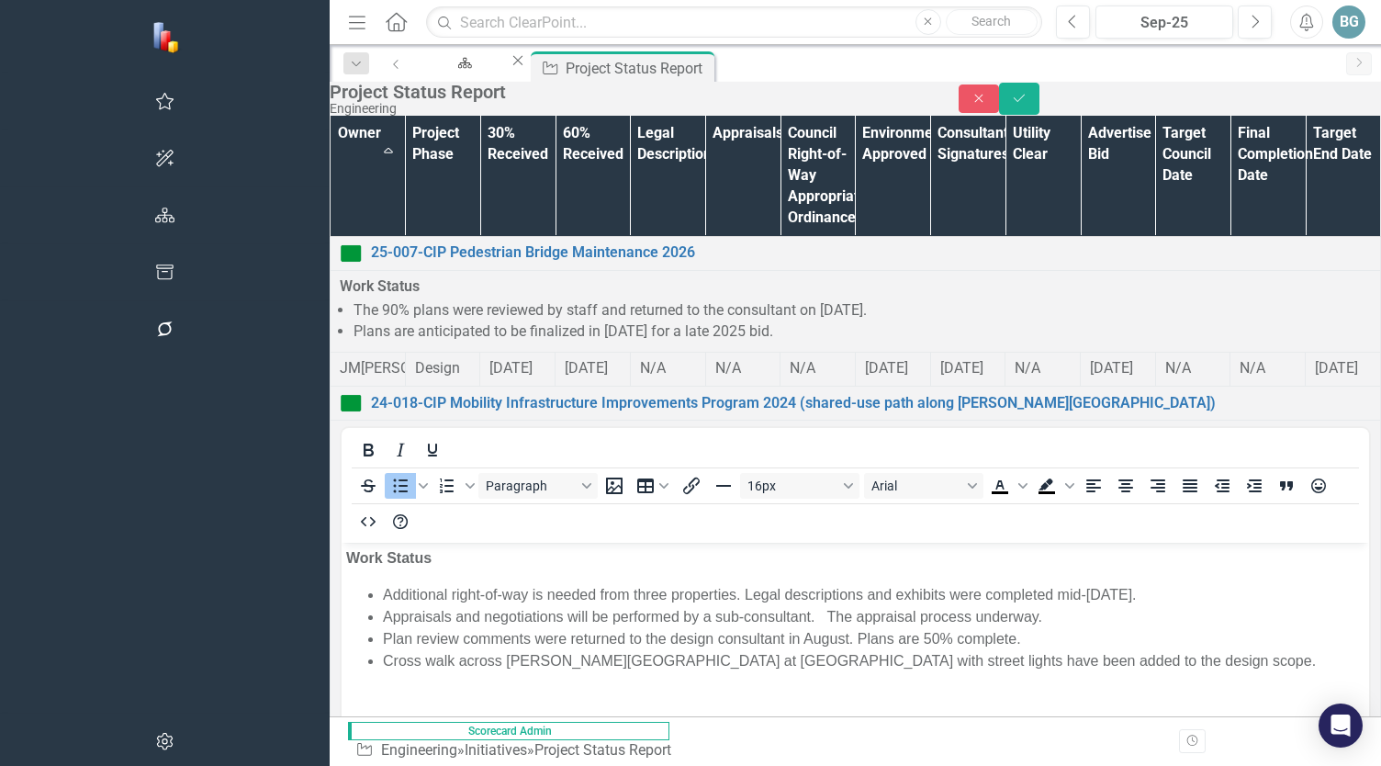
drag, startPoint x: 1136, startPoint y: 2283, endPoint x: 1272, endPoint y: 2280, distance: 136.0
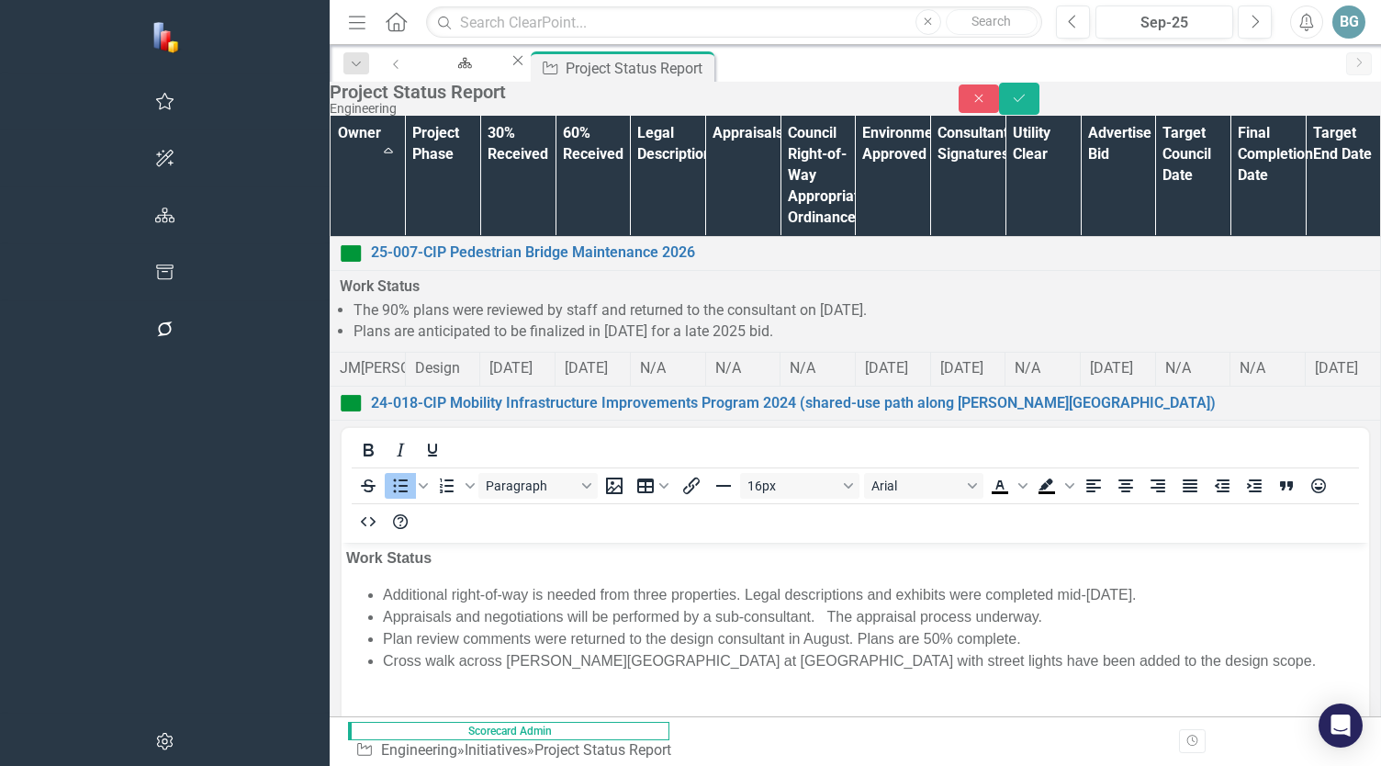
drag, startPoint x: 498, startPoint y: 2304, endPoint x: 637, endPoint y: 2314, distance: 140.0
drag, startPoint x: 1271, startPoint y: 2285, endPoint x: 1374, endPoint y: 2285, distance: 102.9
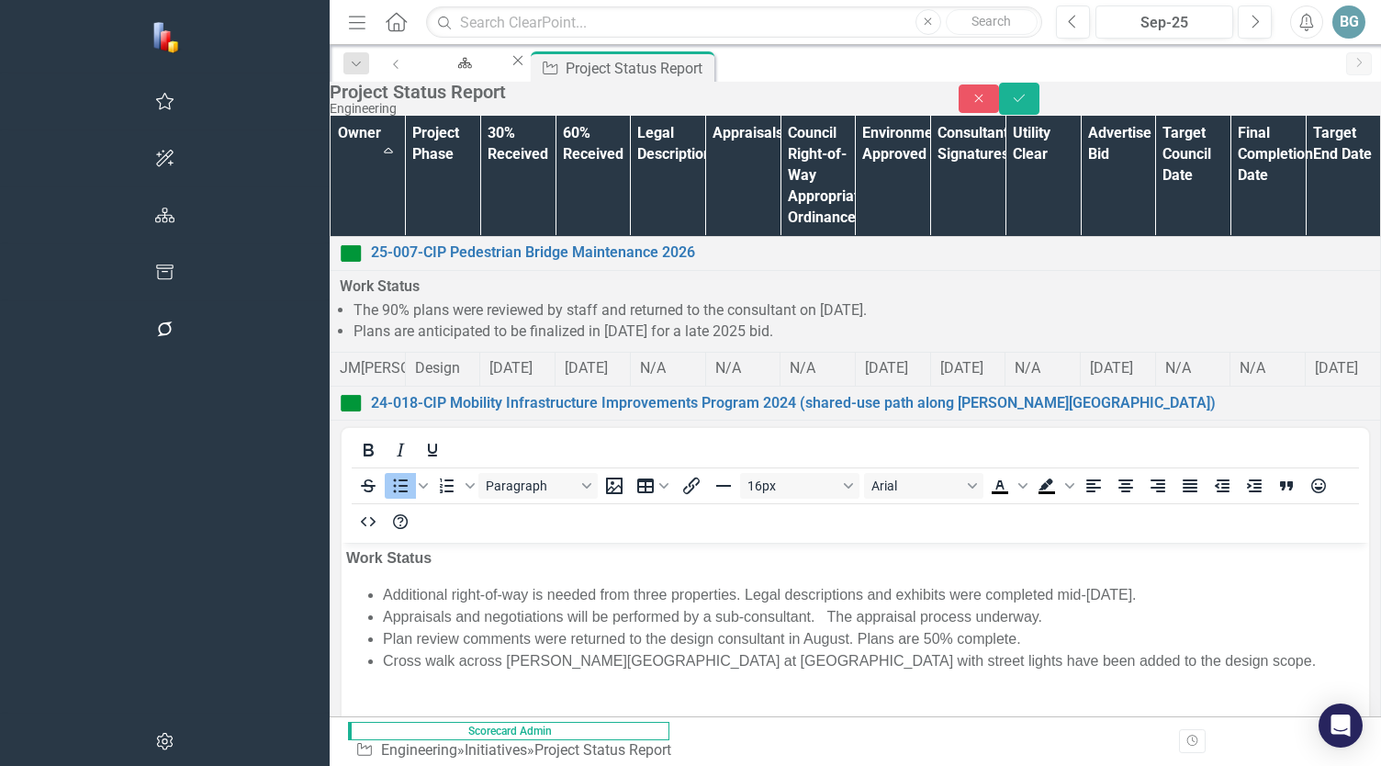
scroll to position [2225, 0]
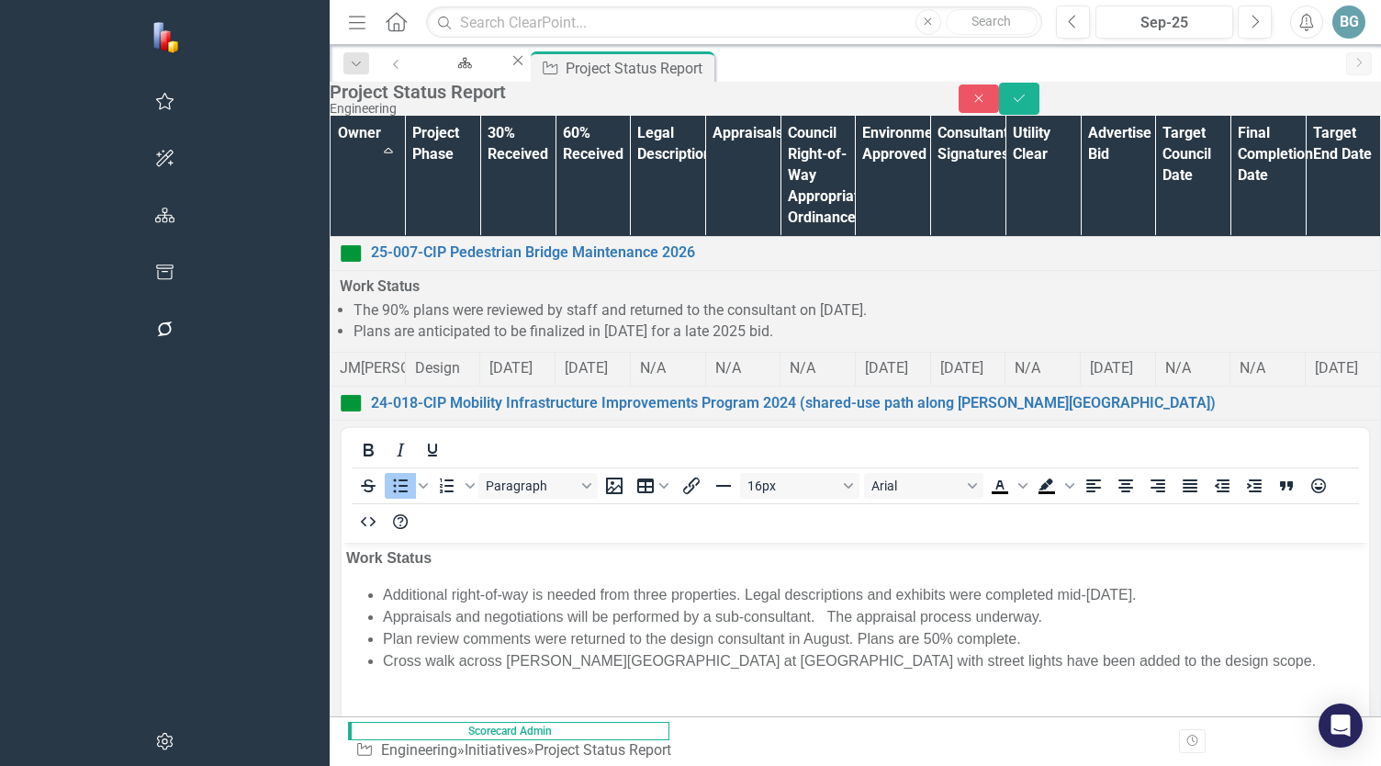
drag, startPoint x: 378, startPoint y: 2279, endPoint x: 295, endPoint y: 2223, distance: 100.6
copy strong "Work Status"
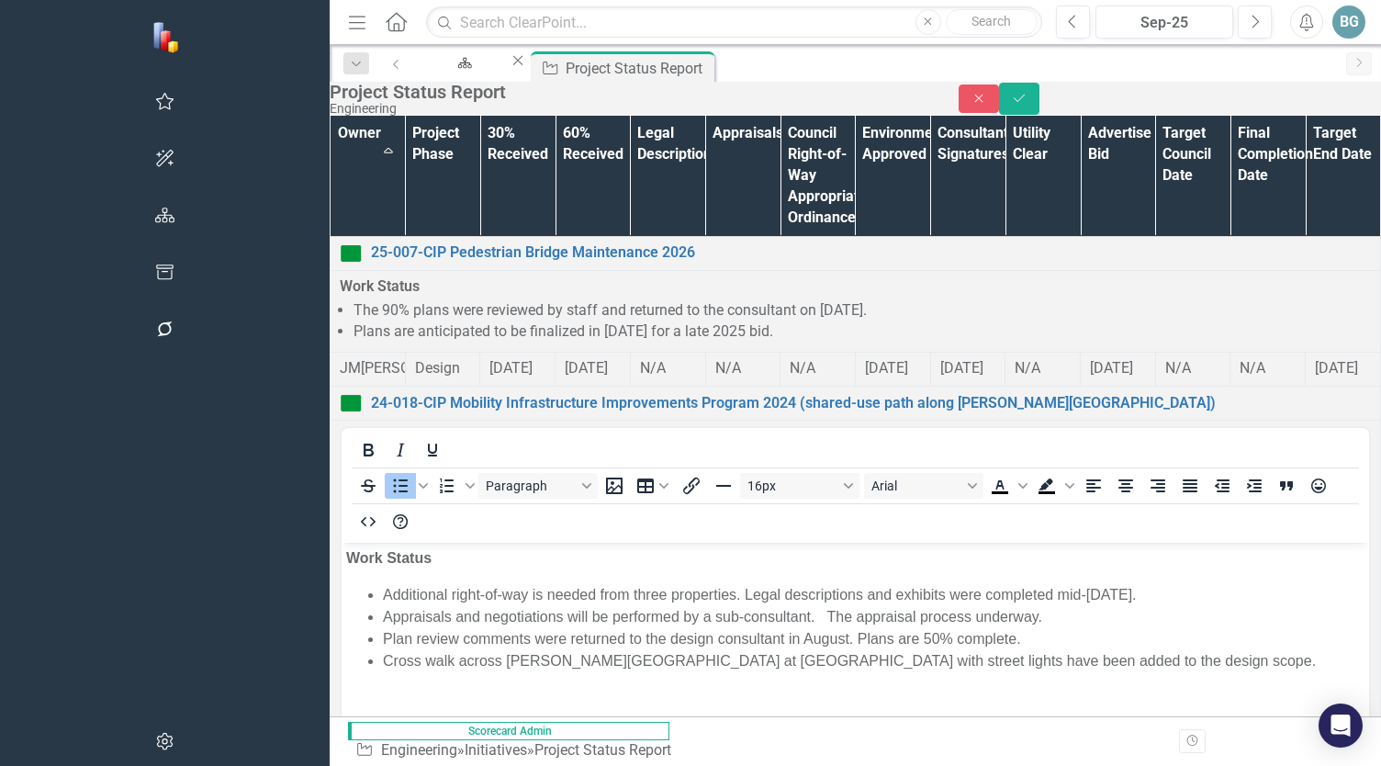
drag, startPoint x: 631, startPoint y: 2883, endPoint x: 303, endPoint y: 2808, distance: 336.5
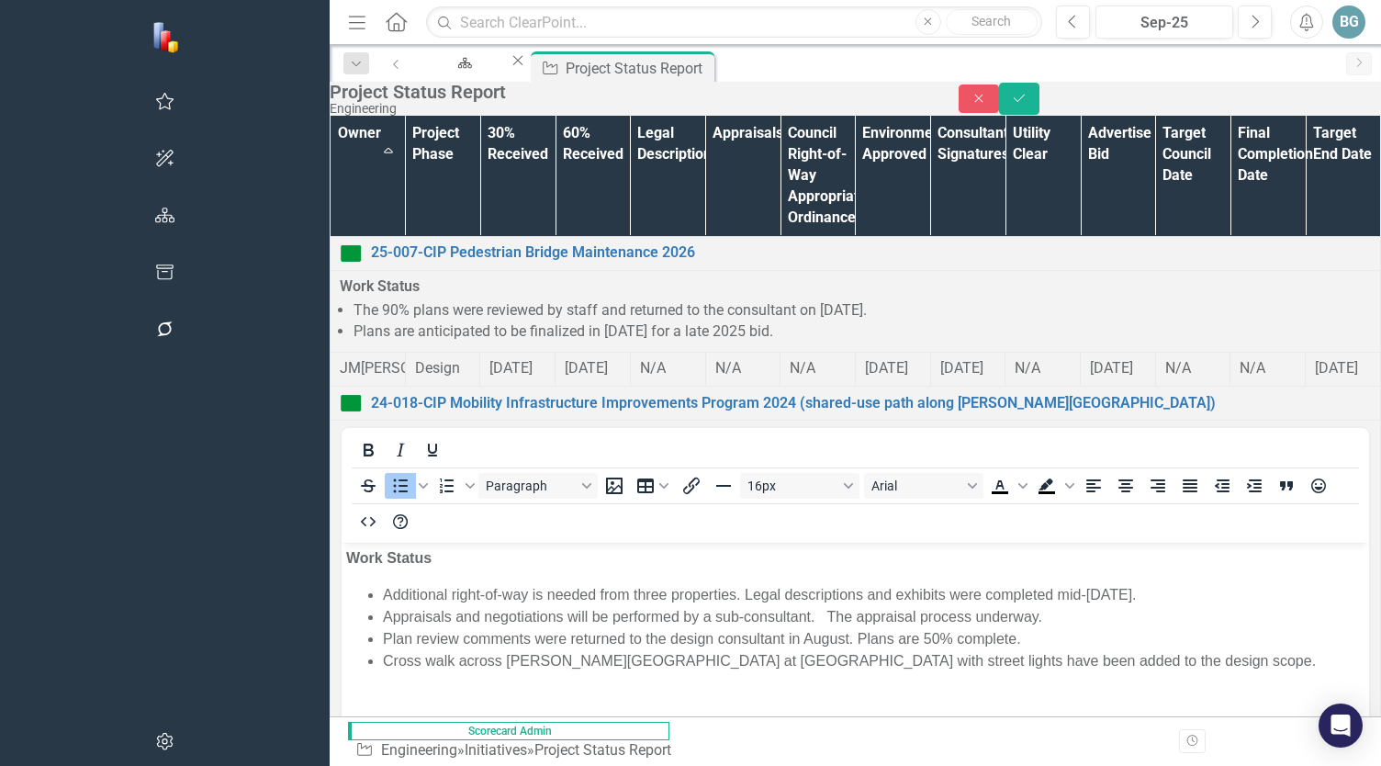
drag, startPoint x: 742, startPoint y: 2805, endPoint x: 803, endPoint y: 2802, distance: 60.7
drag, startPoint x: 869, startPoint y: 2806, endPoint x: 986, endPoint y: 2804, distance: 116.7
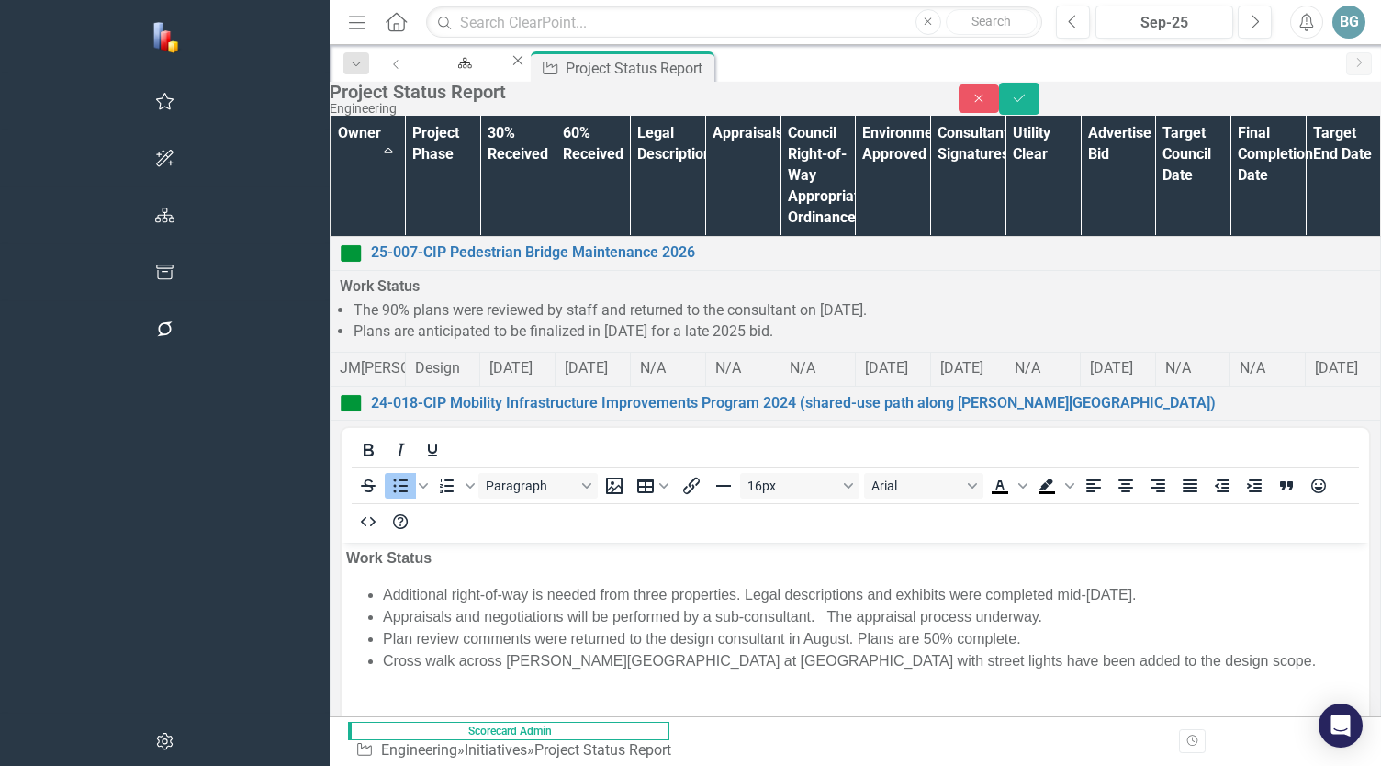
click at [1028, 105] on icon "Save" at bounding box center [1019, 98] width 17 height 13
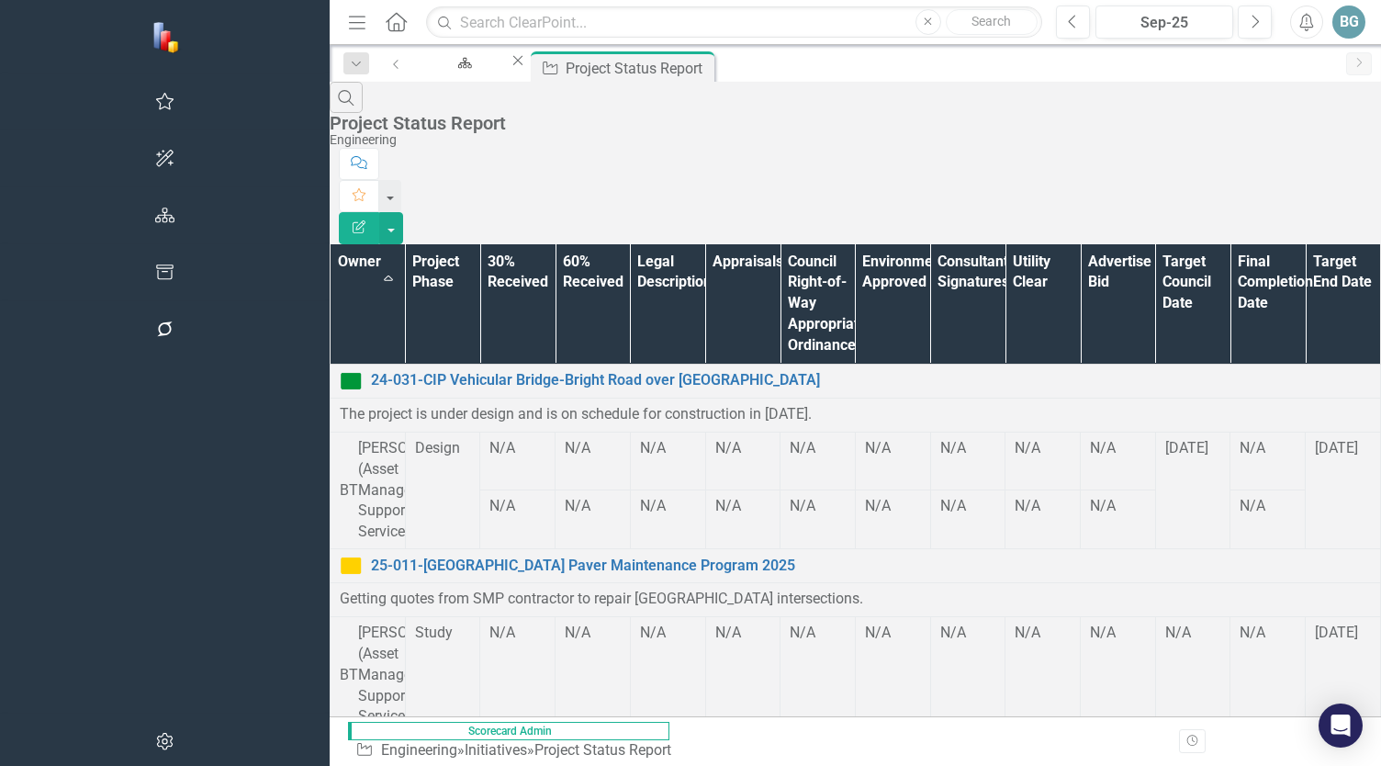
scroll to position [553, 0]
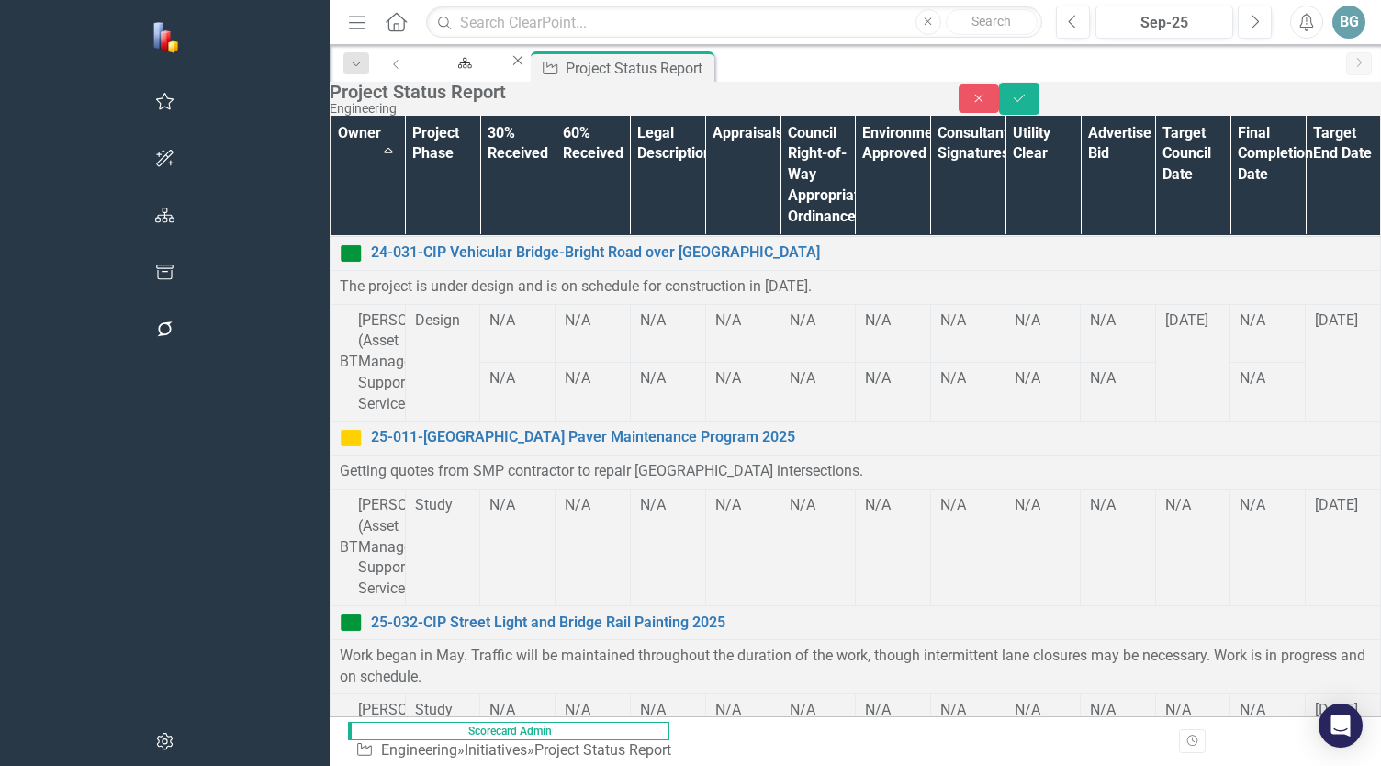
scroll to position [0, 0]
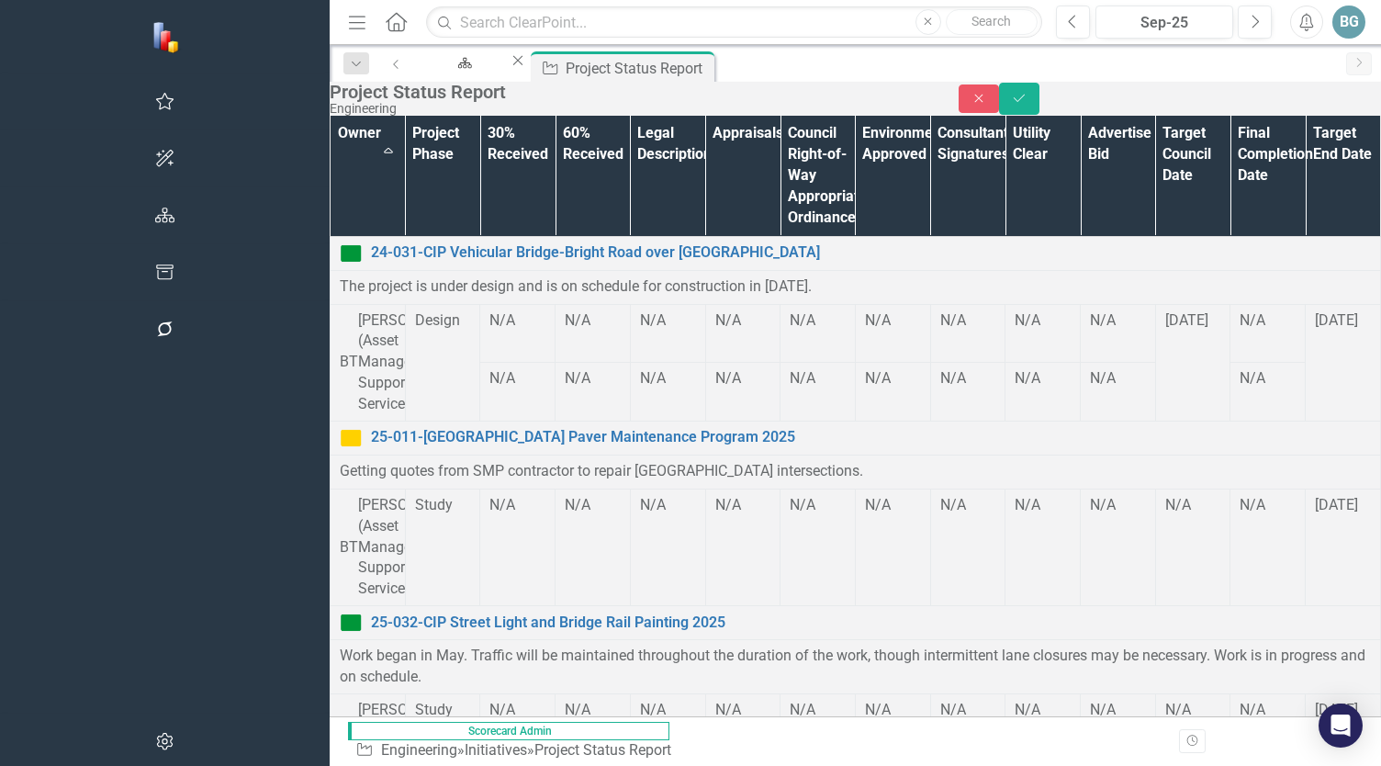
drag, startPoint x: 387, startPoint y: 1112, endPoint x: 608, endPoint y: 1114, distance: 221.4
drag, startPoint x: 1323, startPoint y: 109, endPoint x: 1268, endPoint y: 175, distance: 86.1
click at [1040, 109] on button "Save" at bounding box center [1019, 99] width 40 height 32
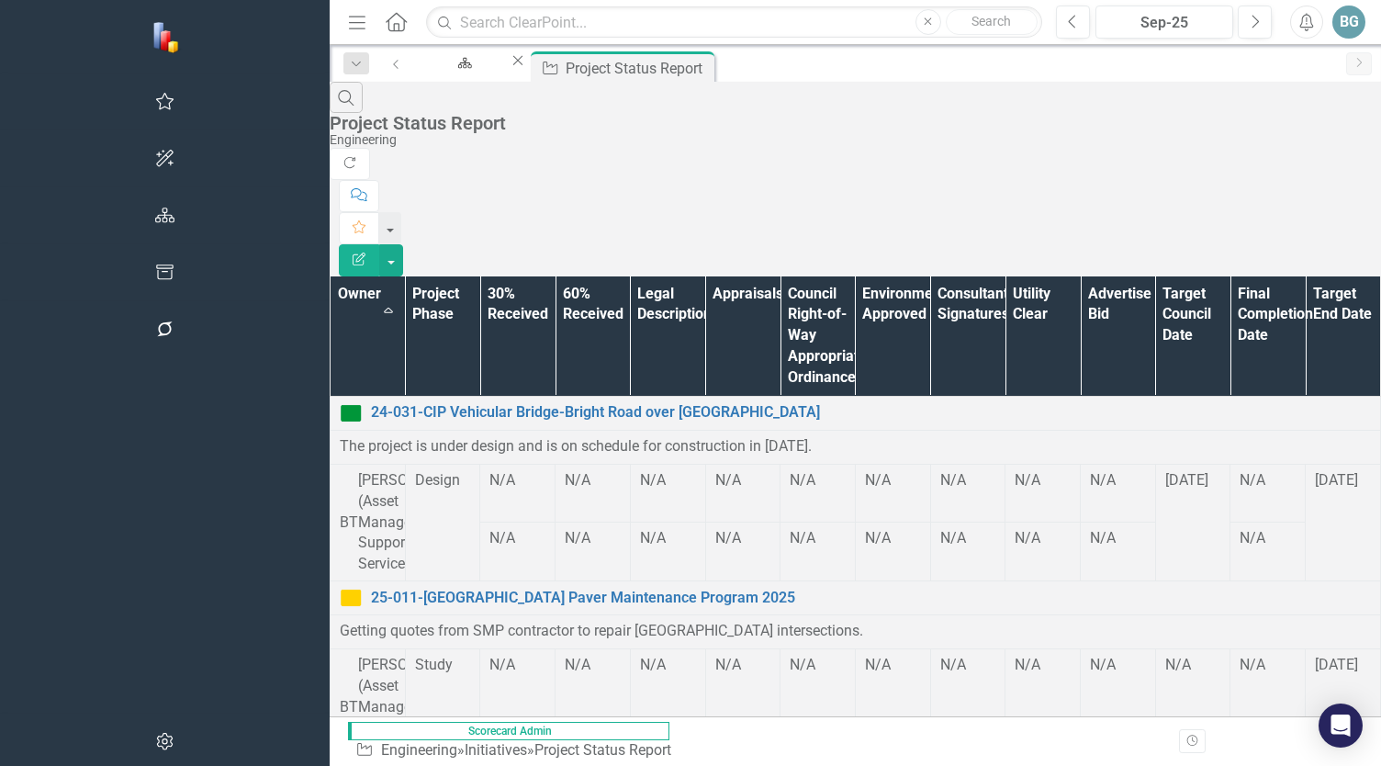
scroll to position [735, 0]
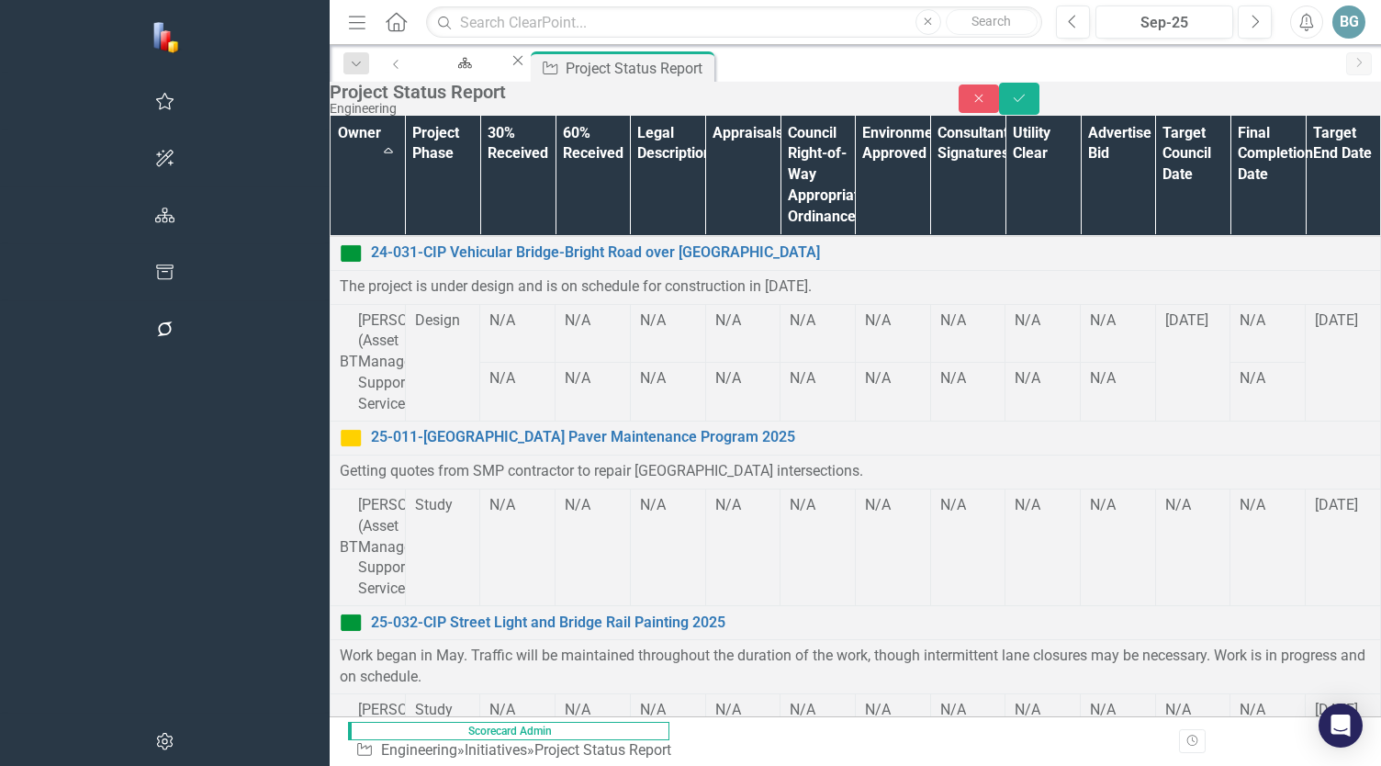
scroll to position [0, 0]
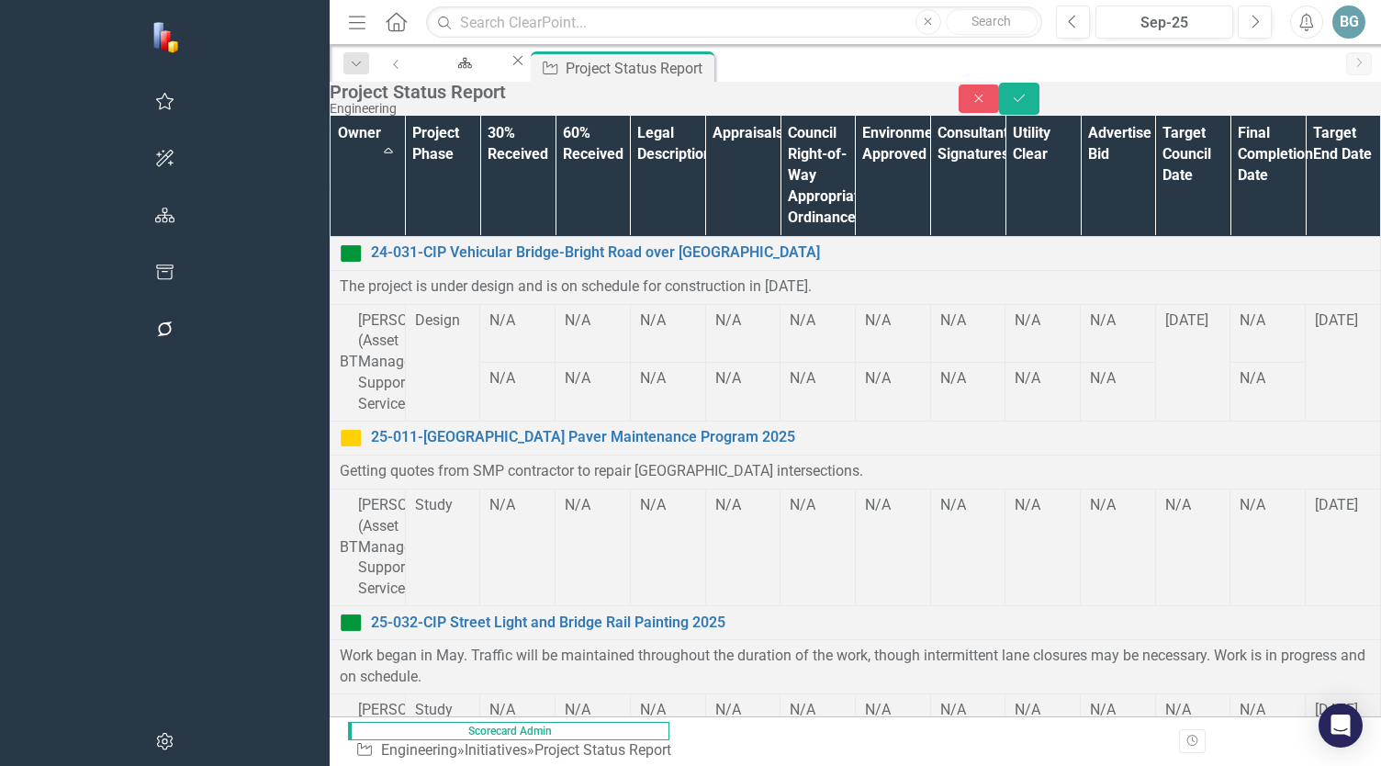
scroll to position [1593, 0]
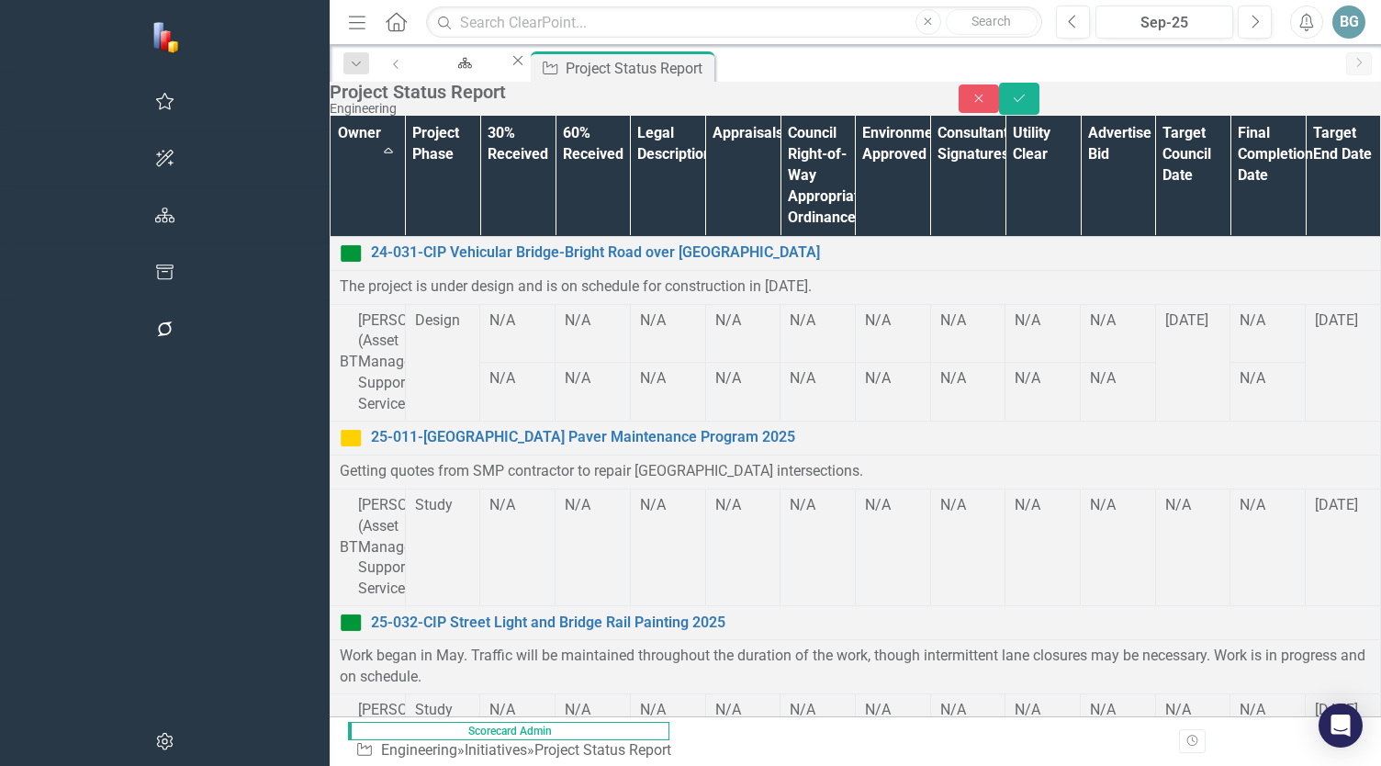
drag, startPoint x: 871, startPoint y: 2574, endPoint x: 384, endPoint y: 2579, distance: 486.8
copy li "This project is complete and will be removed from this report next month."
click at [1028, 105] on icon "Save" at bounding box center [1019, 98] width 17 height 13
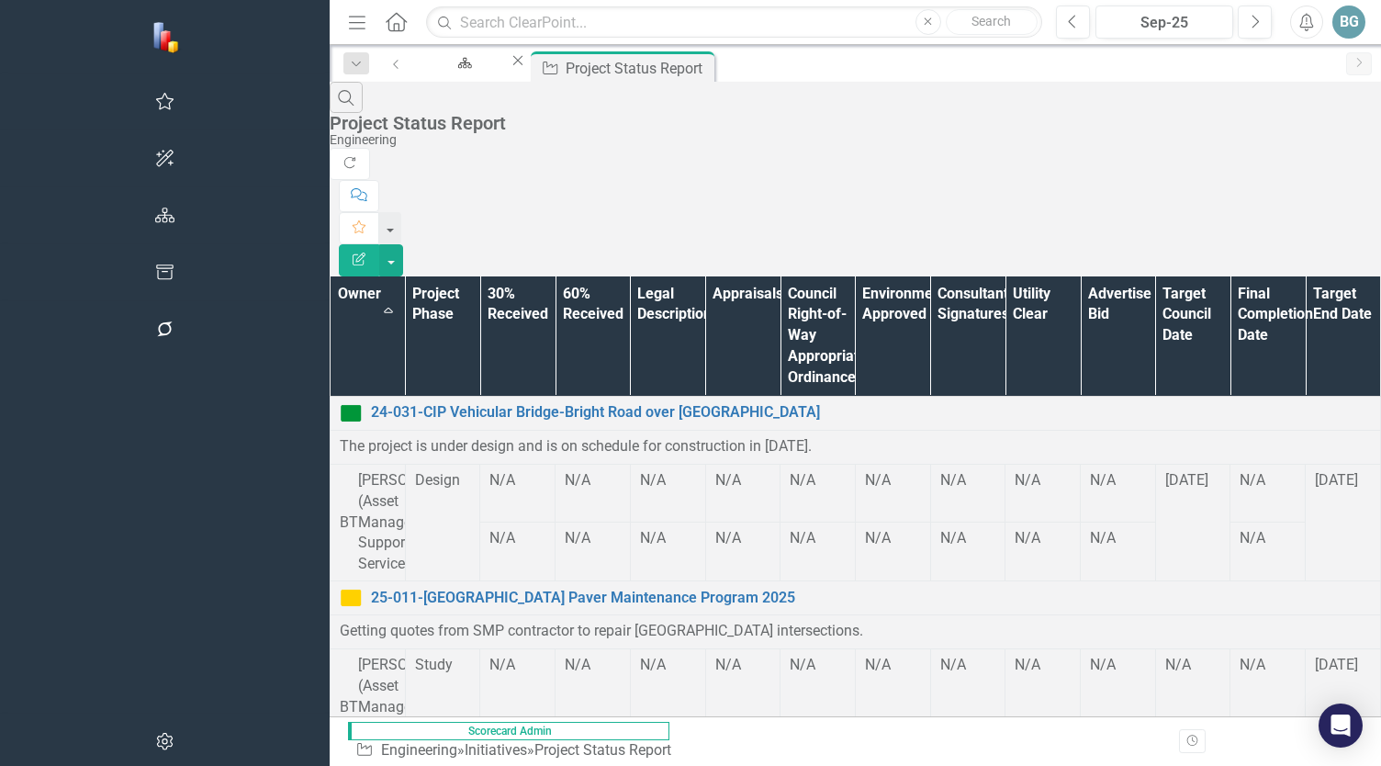
scroll to position [1837, 0]
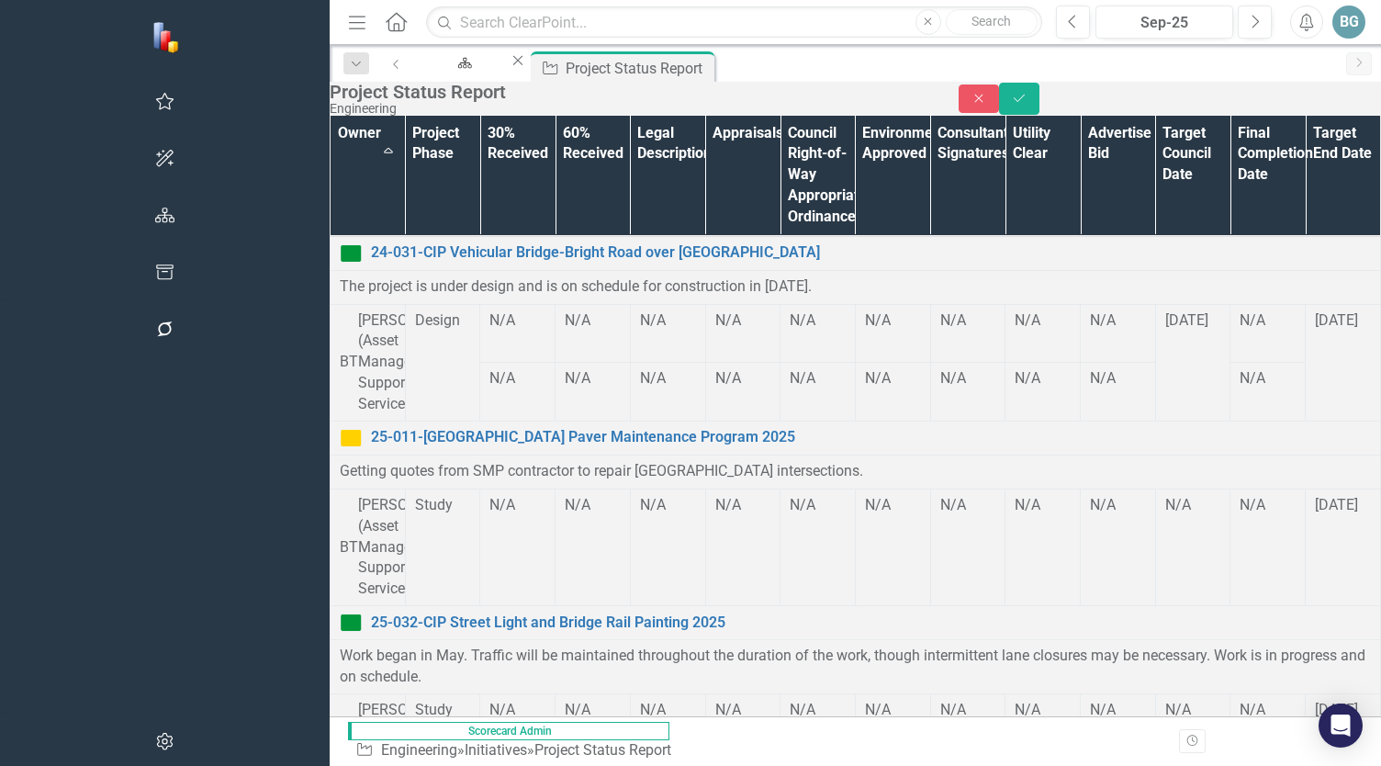
scroll to position [0, 0]
paste body "Rich Text Area. Press ALT-0 for help."
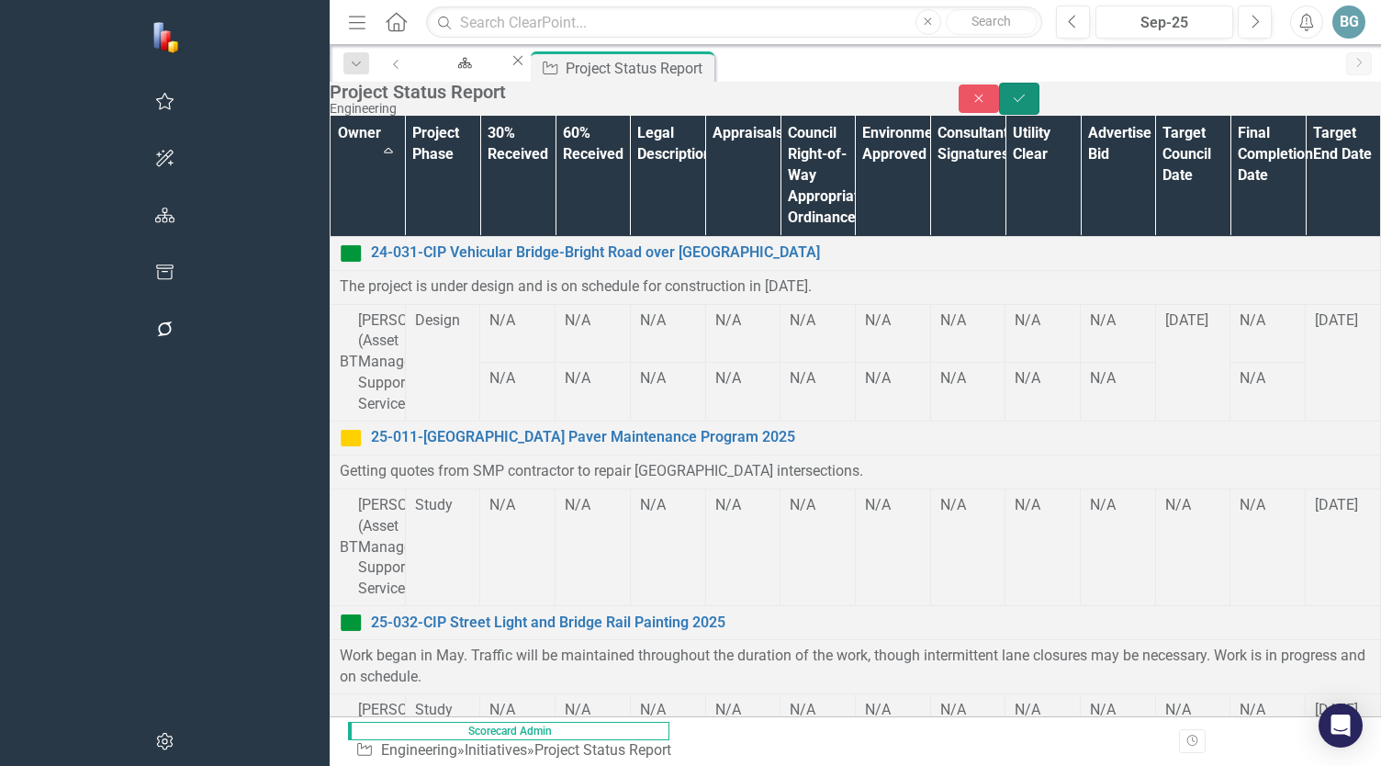
drag, startPoint x: 1329, startPoint y: 110, endPoint x: 621, endPoint y: 90, distance: 708.5
click at [1028, 105] on icon "Save" at bounding box center [1019, 98] width 17 height 13
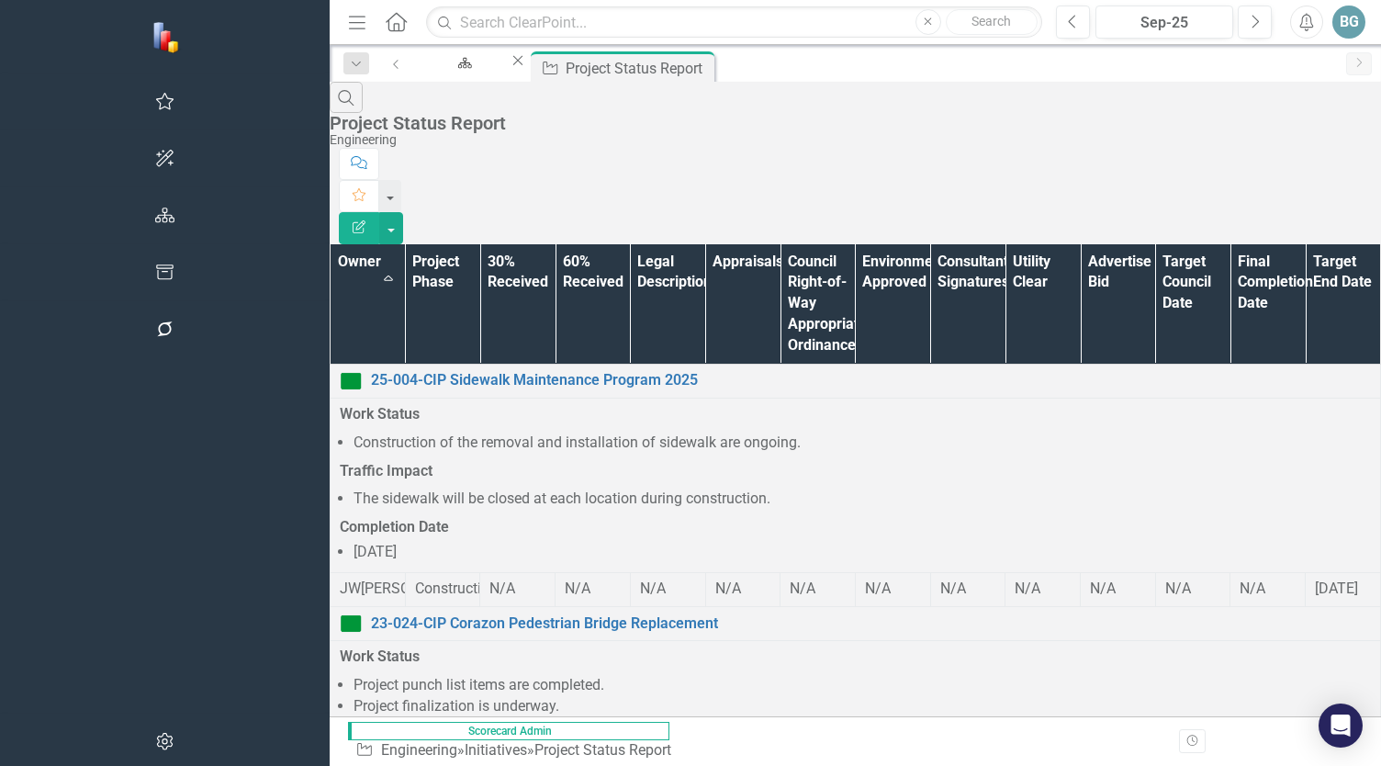
scroll to position [2060, 0]
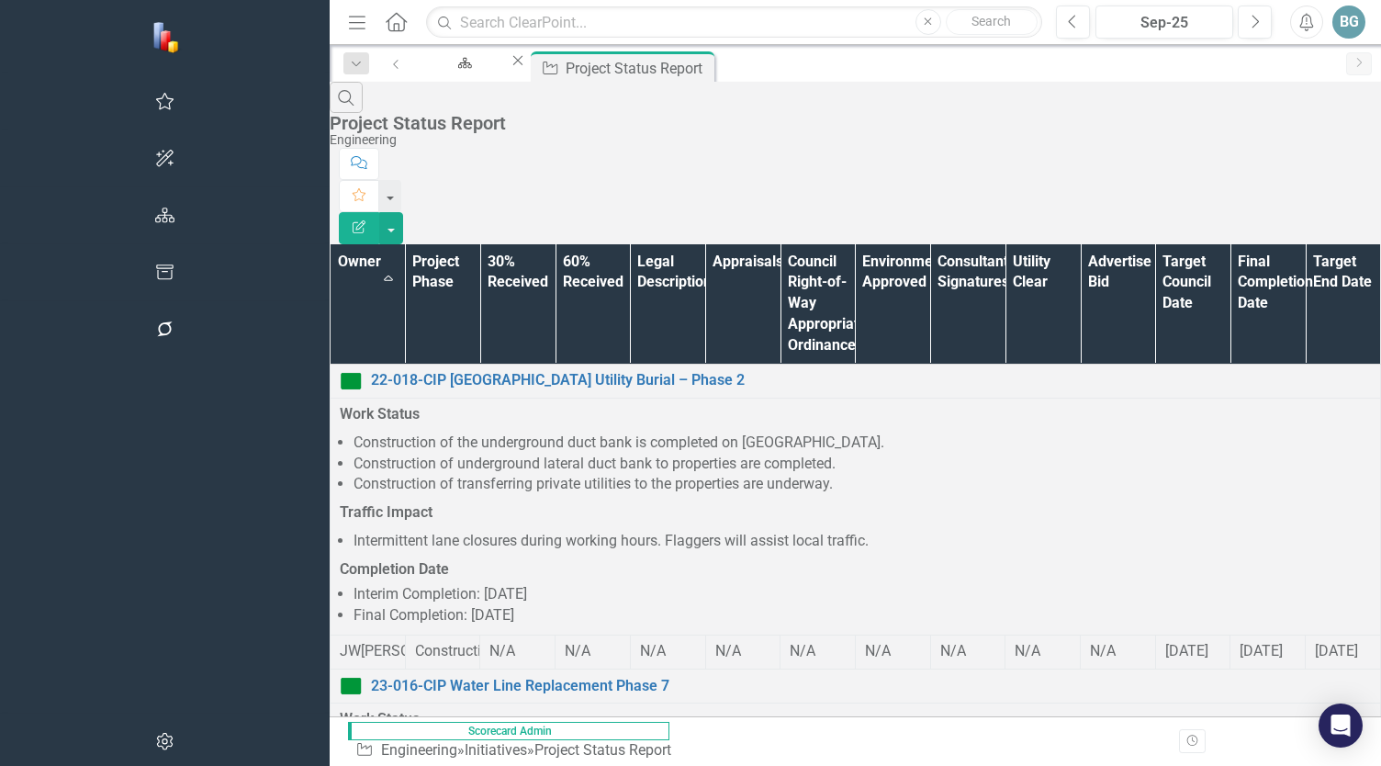
scroll to position [248, 0]
click at [354, 612] on li "Project finalization is underway." at bounding box center [863, 748] width 1018 height 21
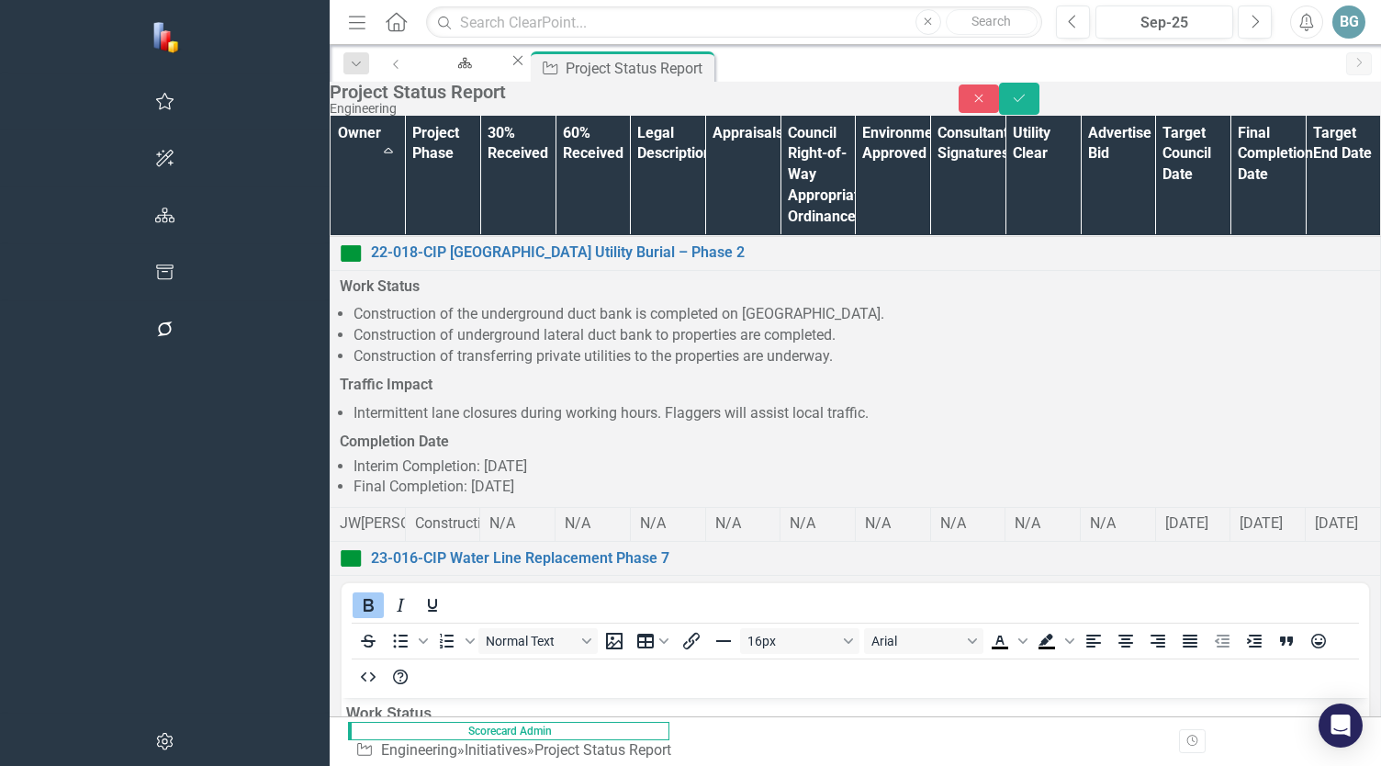
scroll to position [0, 0]
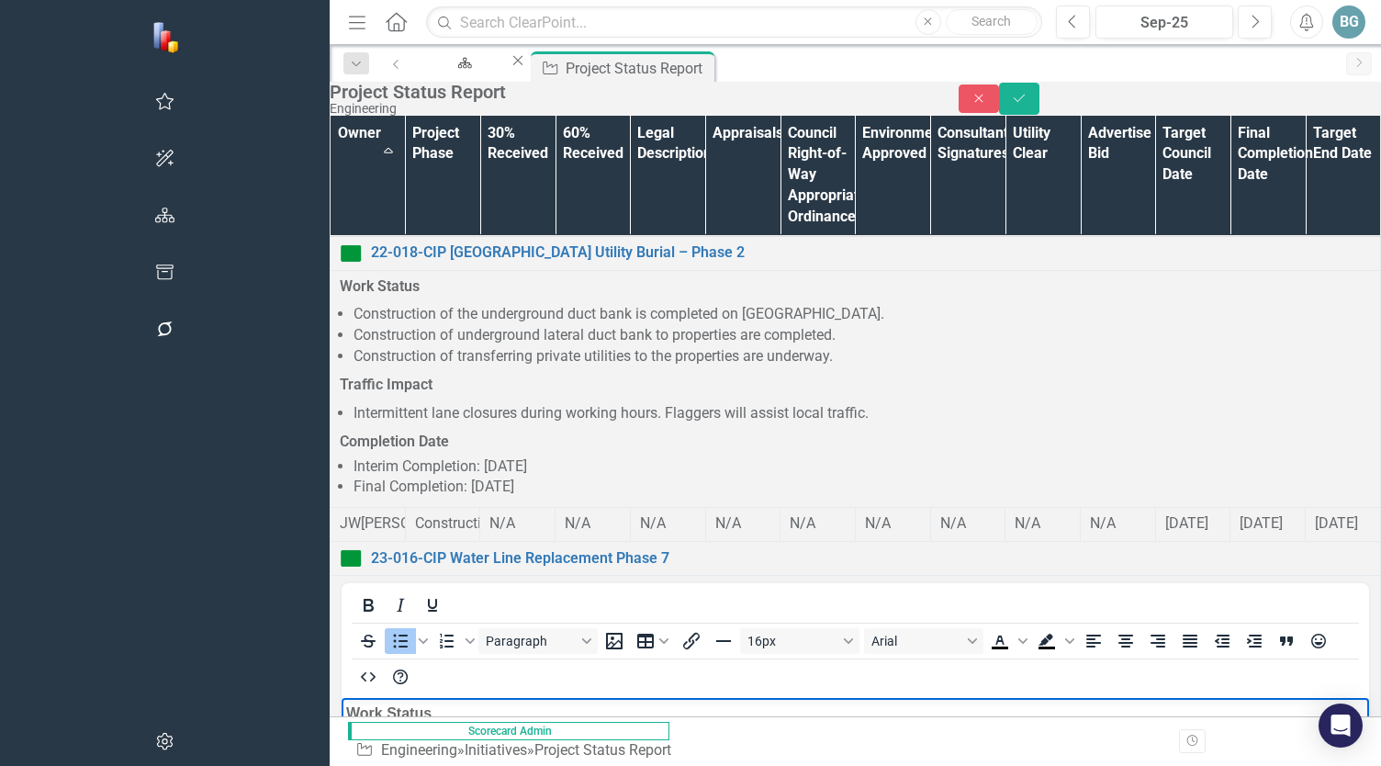
click at [616, 612] on li "Project finalization is underway." at bounding box center [874, 750] width 982 height 22
paste body "Rich Text Area. Press ALT-0 for help."
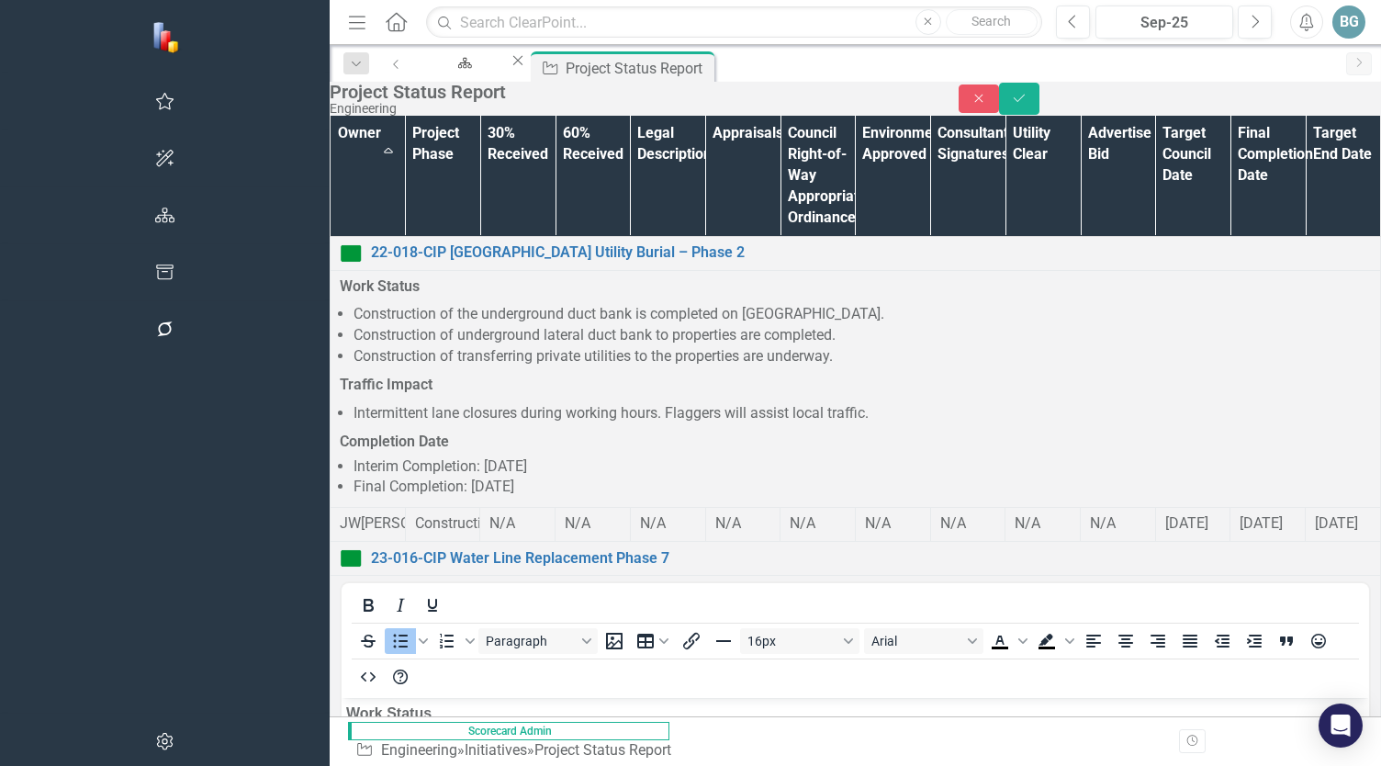
click at [1028, 105] on icon "Save" at bounding box center [1019, 98] width 17 height 13
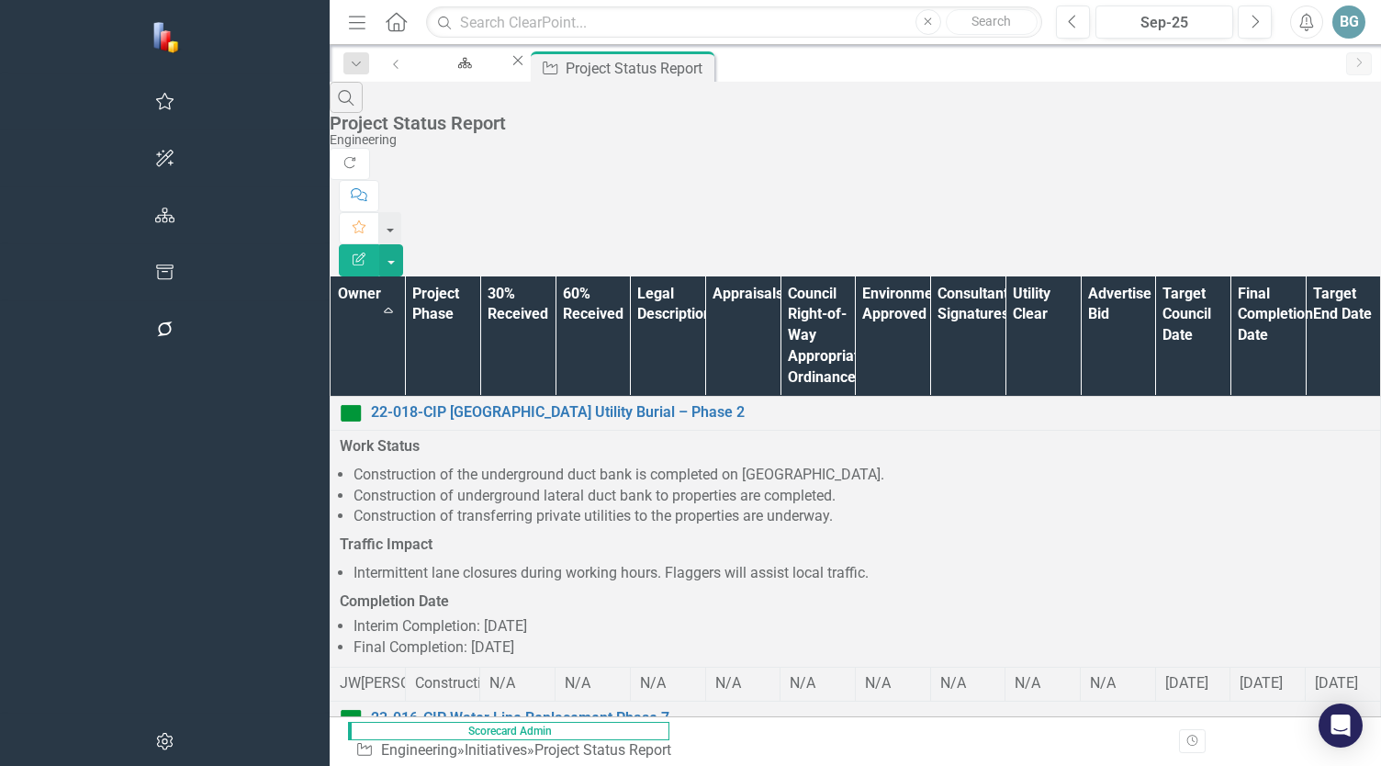
scroll to position [443, 0]
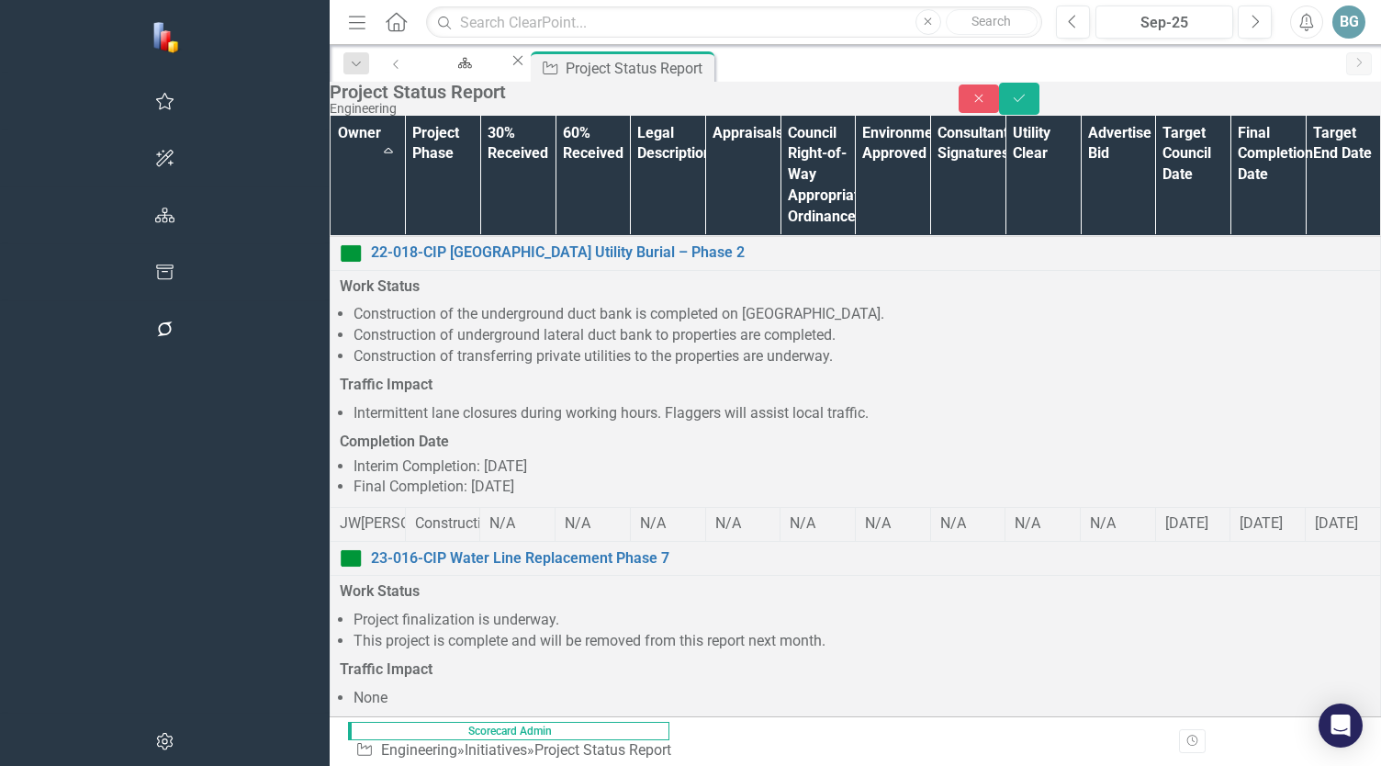
scroll to position [0, 0]
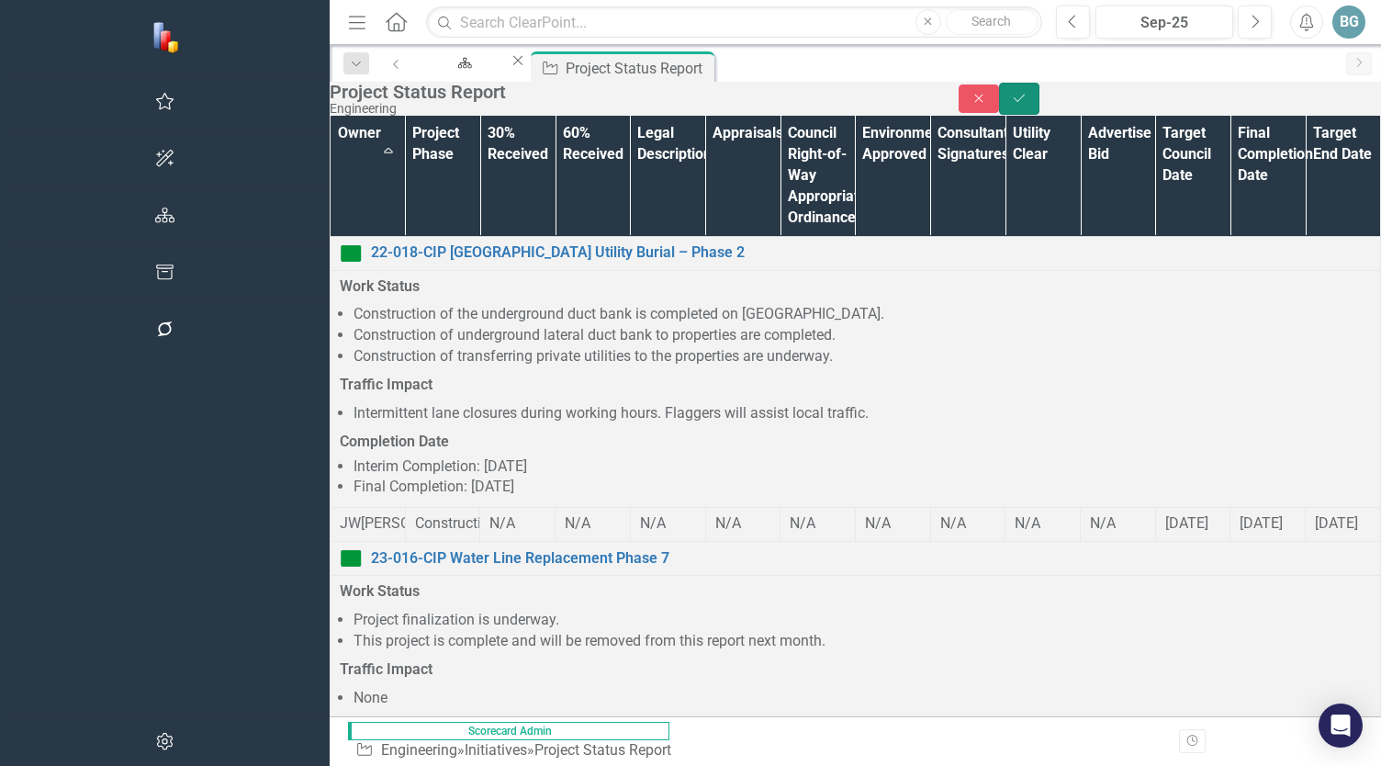
click at [1028, 105] on icon "Save" at bounding box center [1019, 98] width 17 height 13
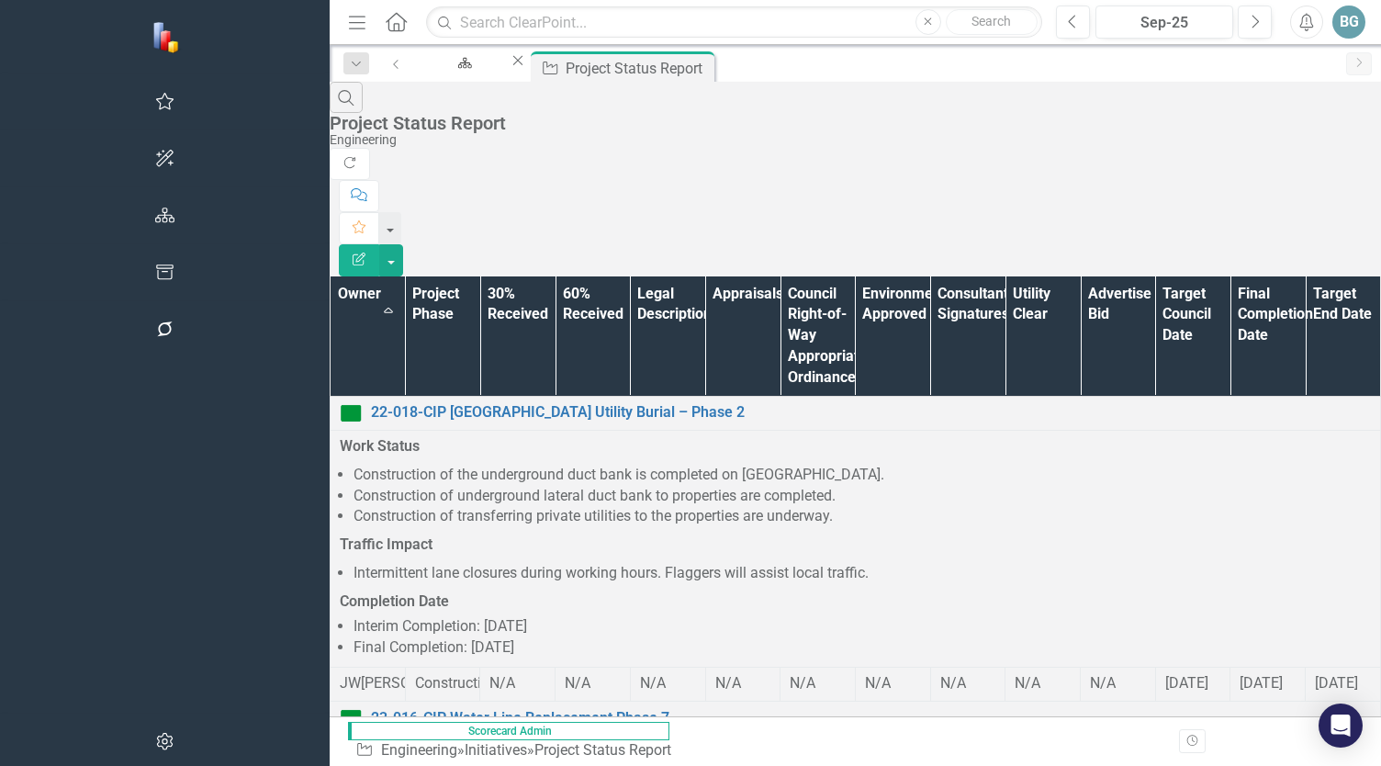
scroll to position [443, 0]
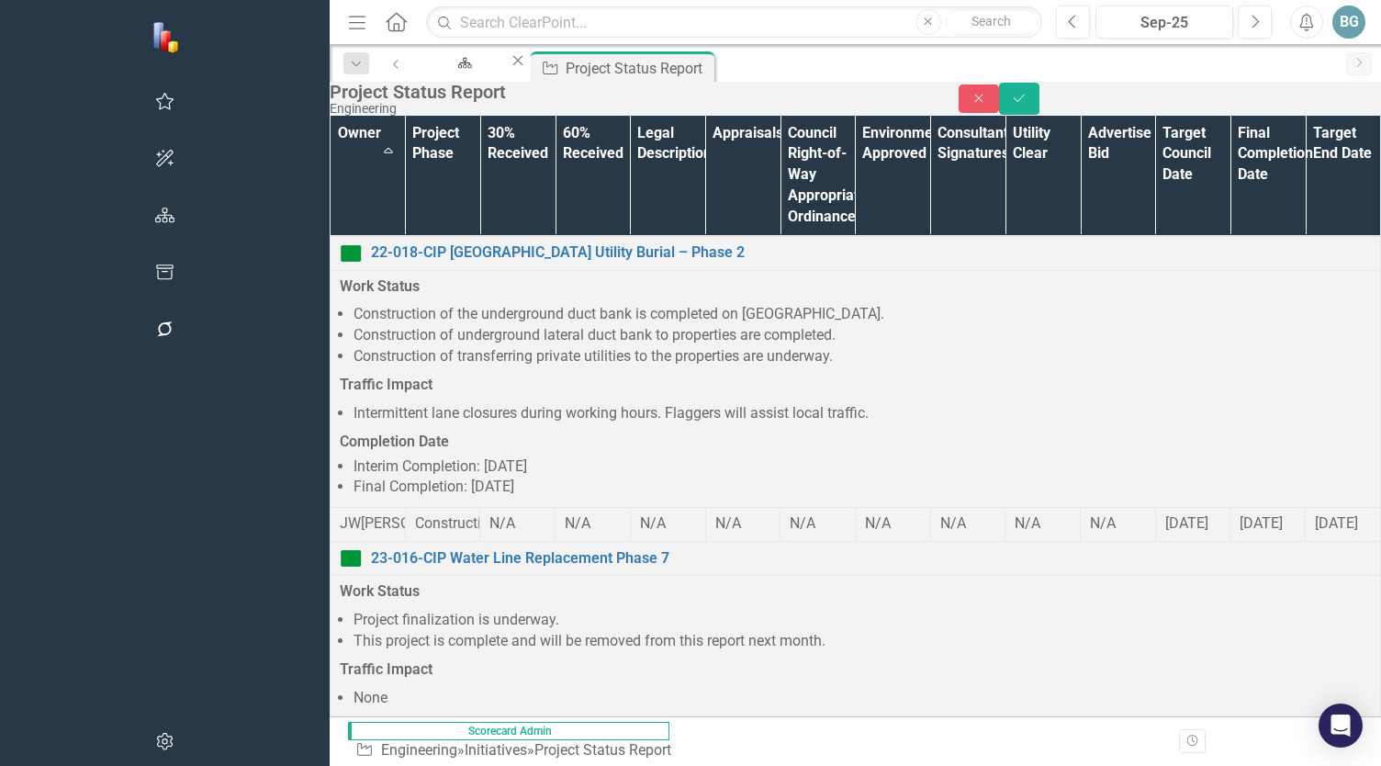
scroll to position [0, 0]
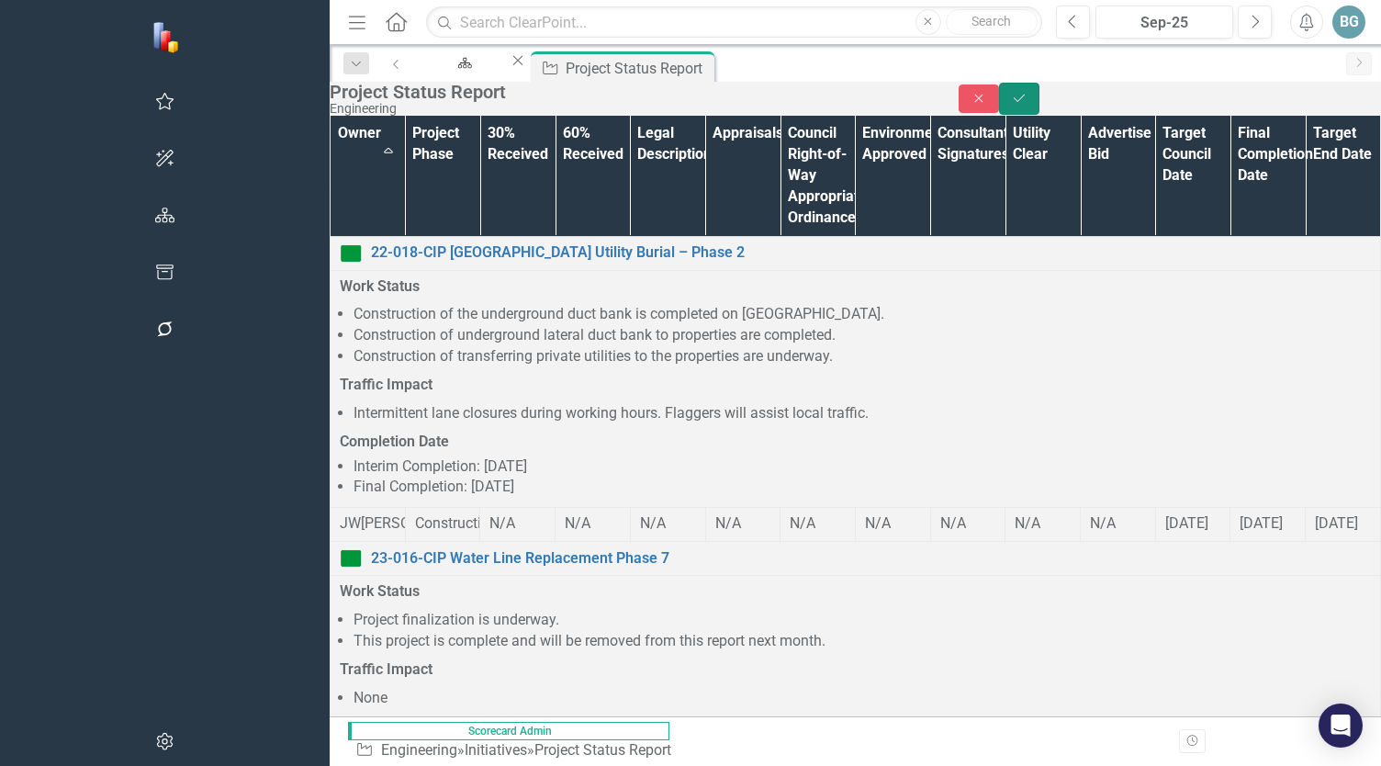
drag, startPoint x: 1321, startPoint y: 107, endPoint x: 1115, endPoint y: 247, distance: 248.6
click at [1040, 107] on button "Save" at bounding box center [1019, 99] width 40 height 32
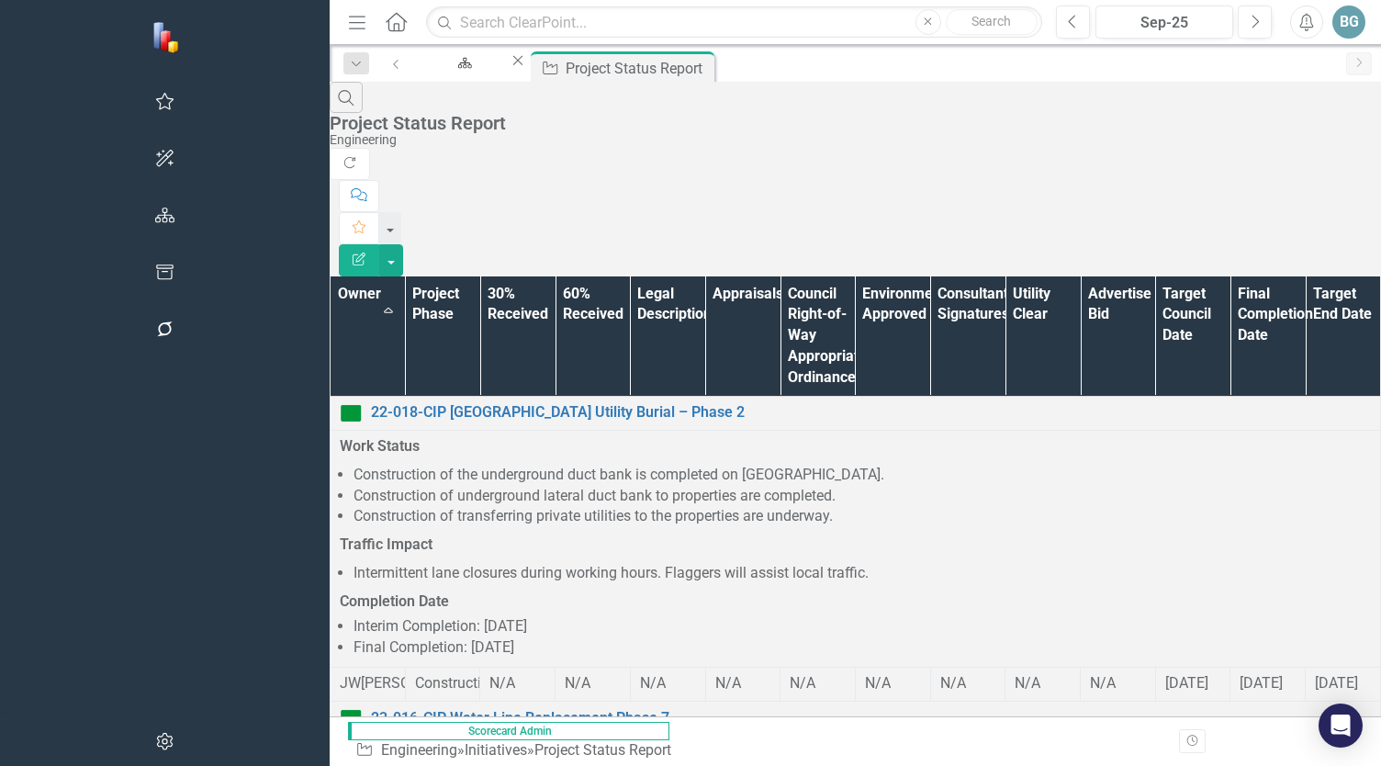
drag, startPoint x: 496, startPoint y: 699, endPoint x: 503, endPoint y: 673, distance: 26.7
